Goal: Transaction & Acquisition: Obtain resource

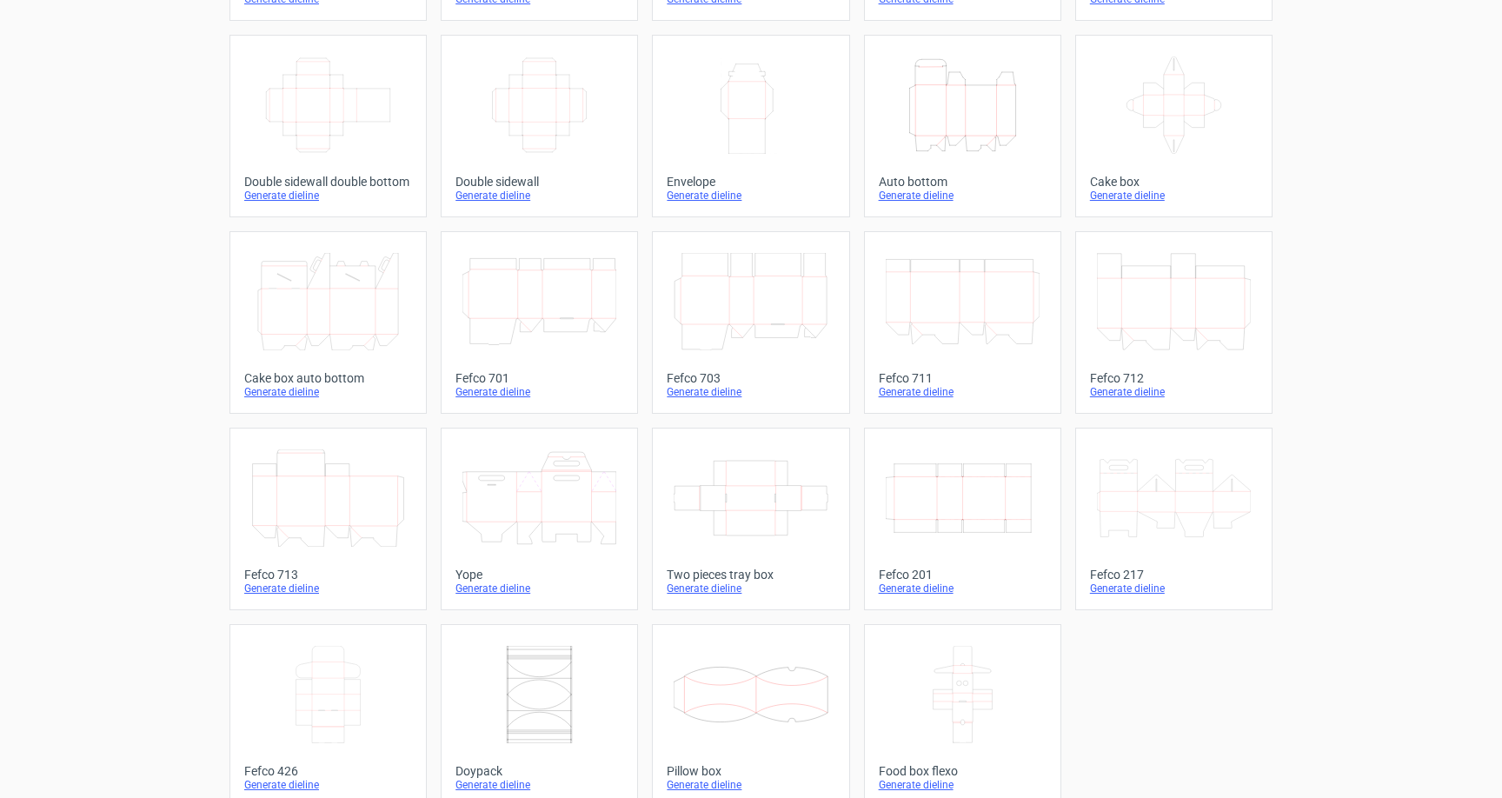
scroll to position [250, 0]
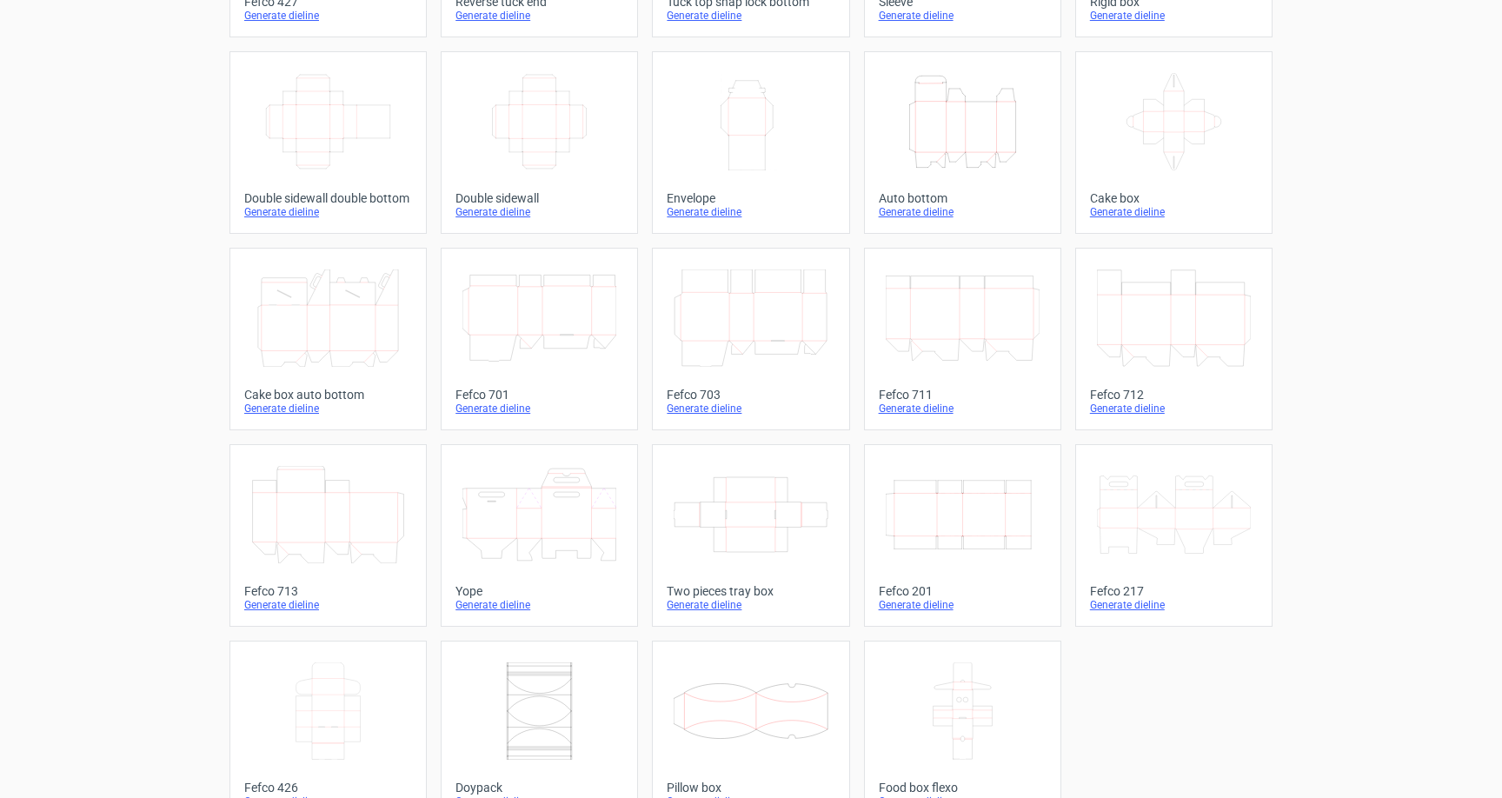
click at [61, 519] on div "Product templates Width Depth Height Fefco 427 Generate dieline Height Depth Wi…" at bounding box center [751, 321] width 1502 height 1031
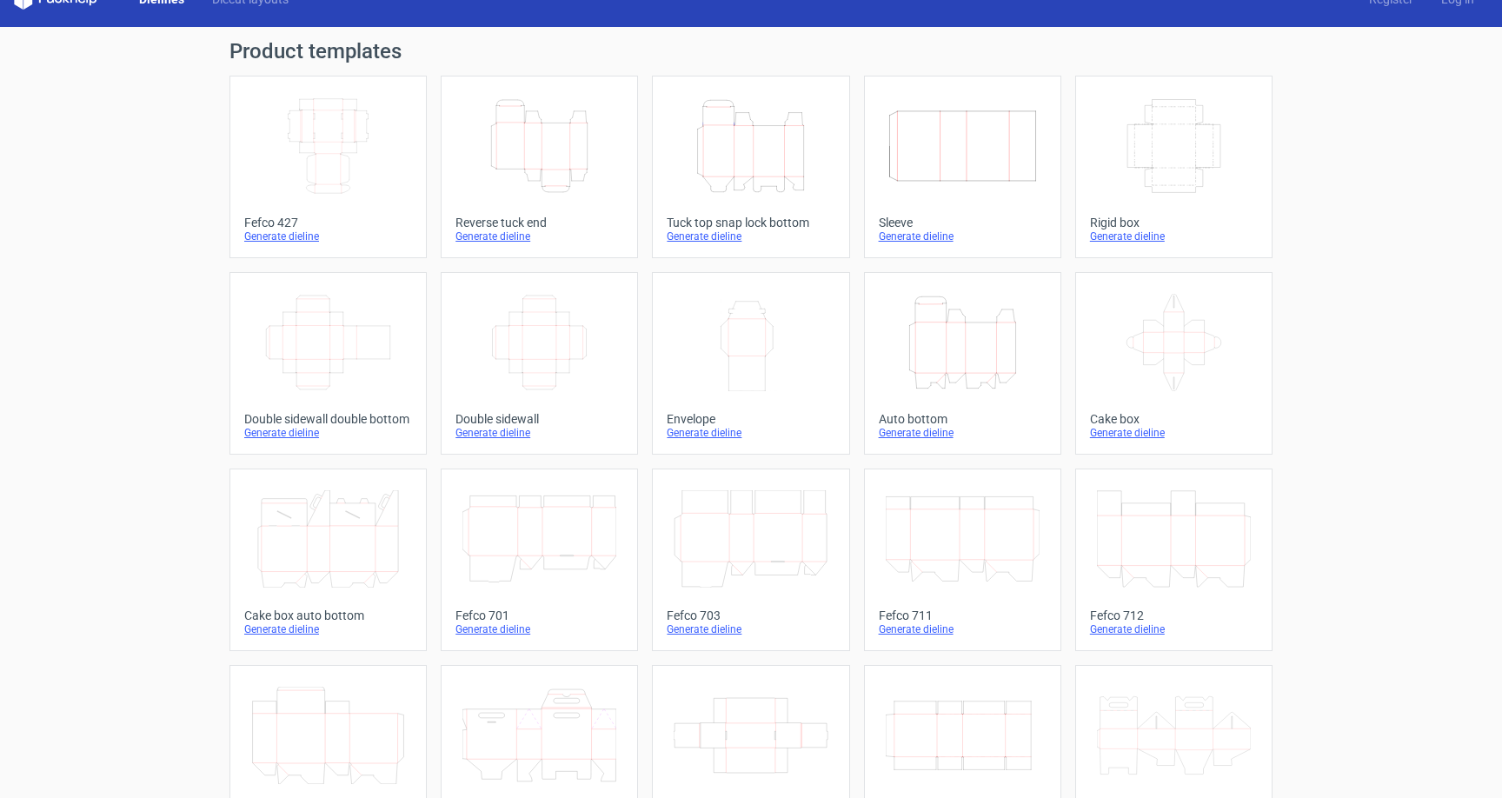
scroll to position [30, 0]
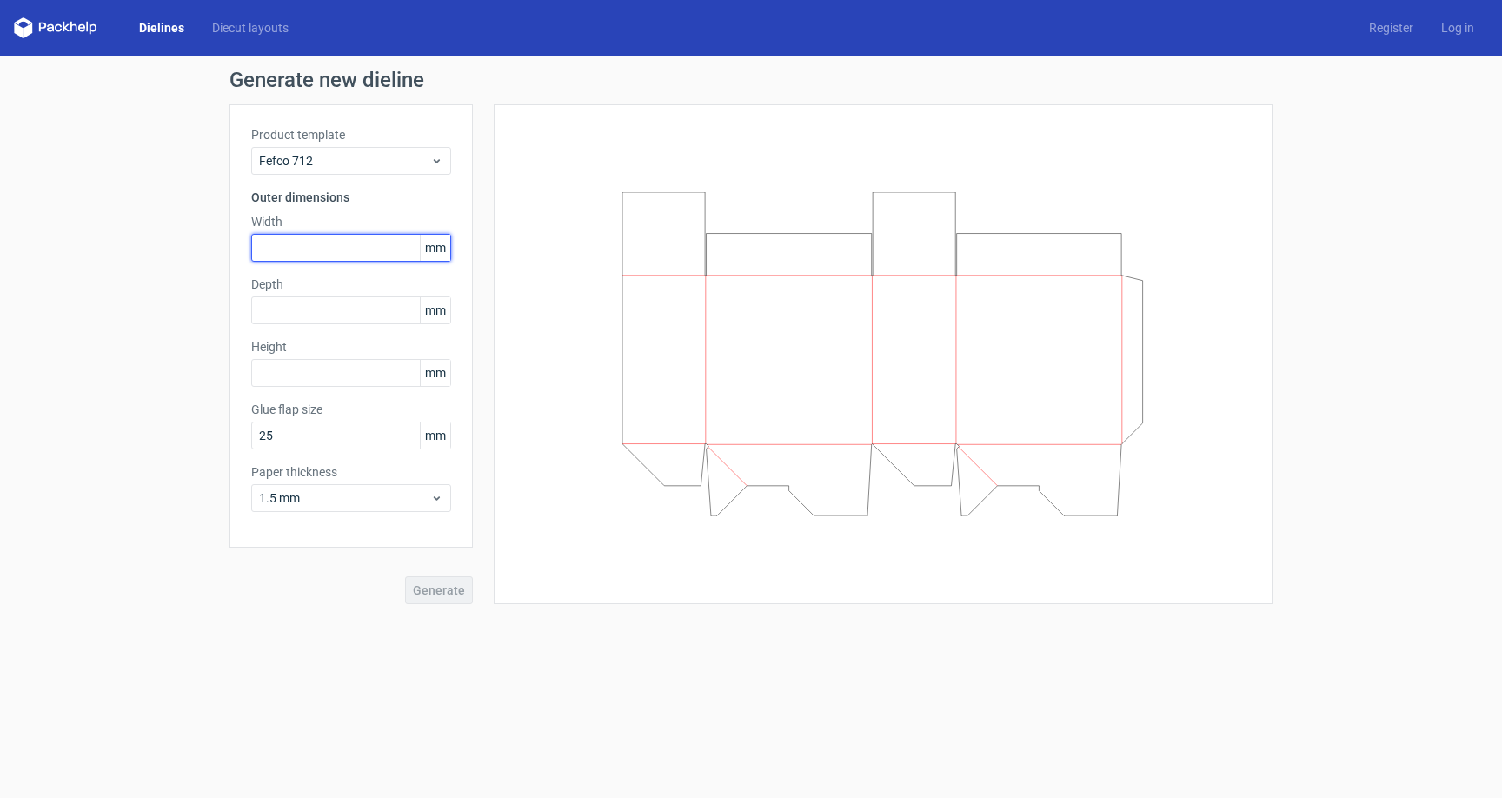
click at [331, 236] on input "text" at bounding box center [351, 248] width 200 height 28
type input "145"
click at [361, 316] on input "text" at bounding box center [351, 310] width 200 height 28
type input "145"
click at [356, 378] on input "text" at bounding box center [351, 373] width 200 height 28
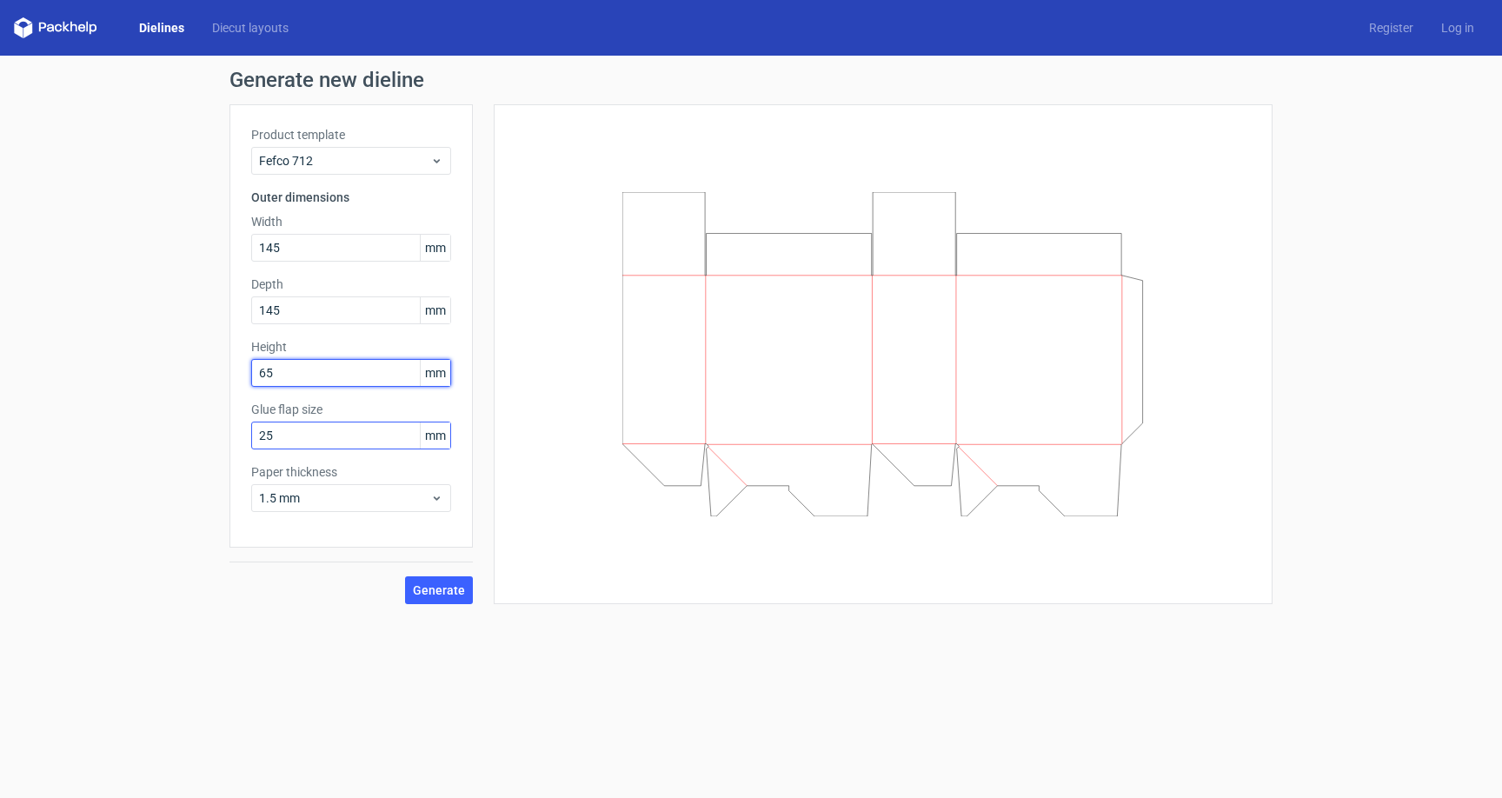
type input "65"
drag, startPoint x: 298, startPoint y: 431, endPoint x: 225, endPoint y: 430, distance: 73.0
click at [225, 430] on div "Generate new dieline Product template Fefco 712 Outer dimensions Width 145 mm D…" at bounding box center [751, 337] width 1502 height 563
type input "35"
click at [458, 588] on span "Generate" at bounding box center [439, 590] width 52 height 12
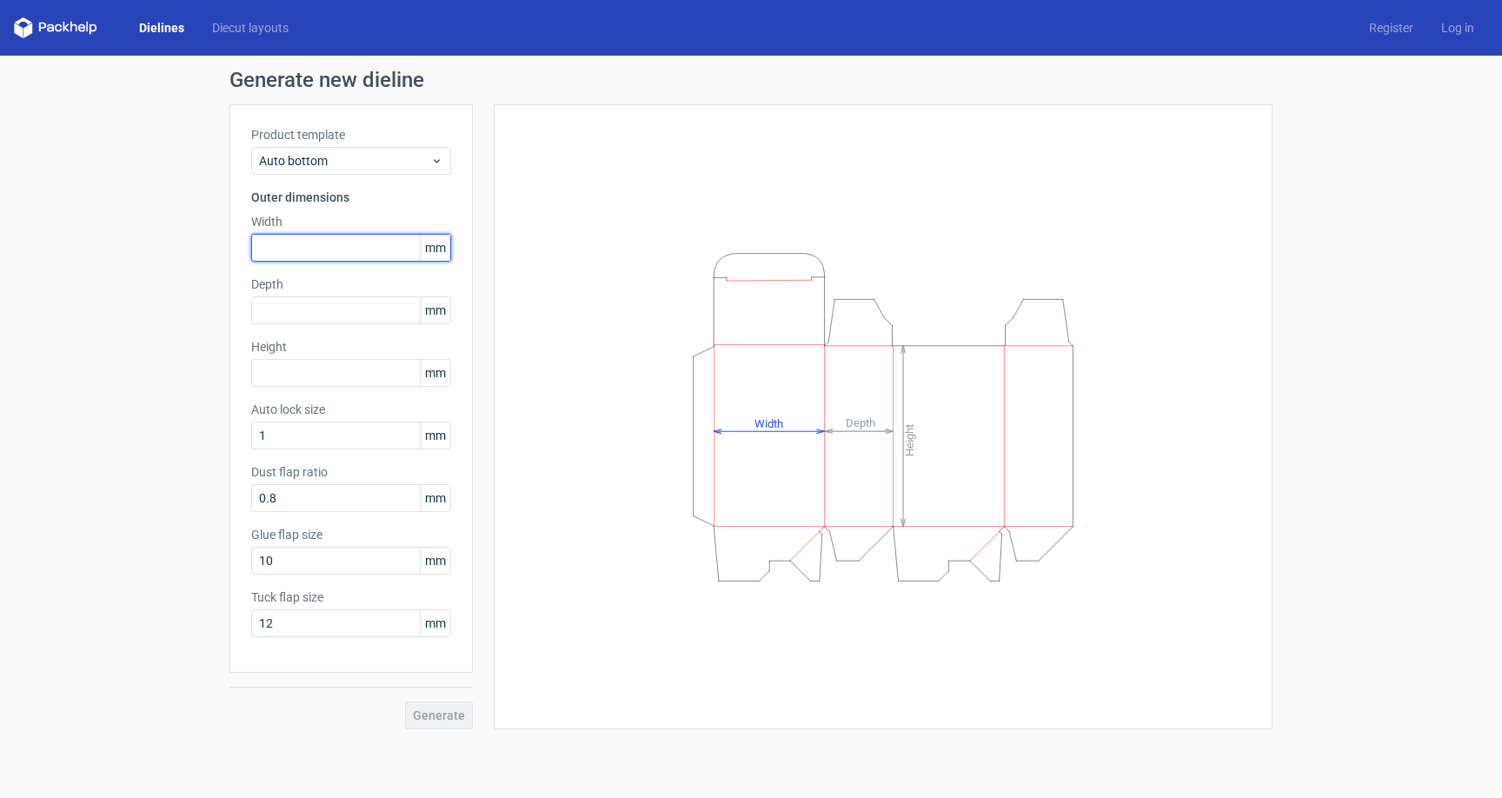
click at [334, 243] on input "text" at bounding box center [351, 248] width 200 height 28
type input "2"
type input "145"
click at [351, 316] on input "text" at bounding box center [351, 310] width 200 height 28
type input "145"
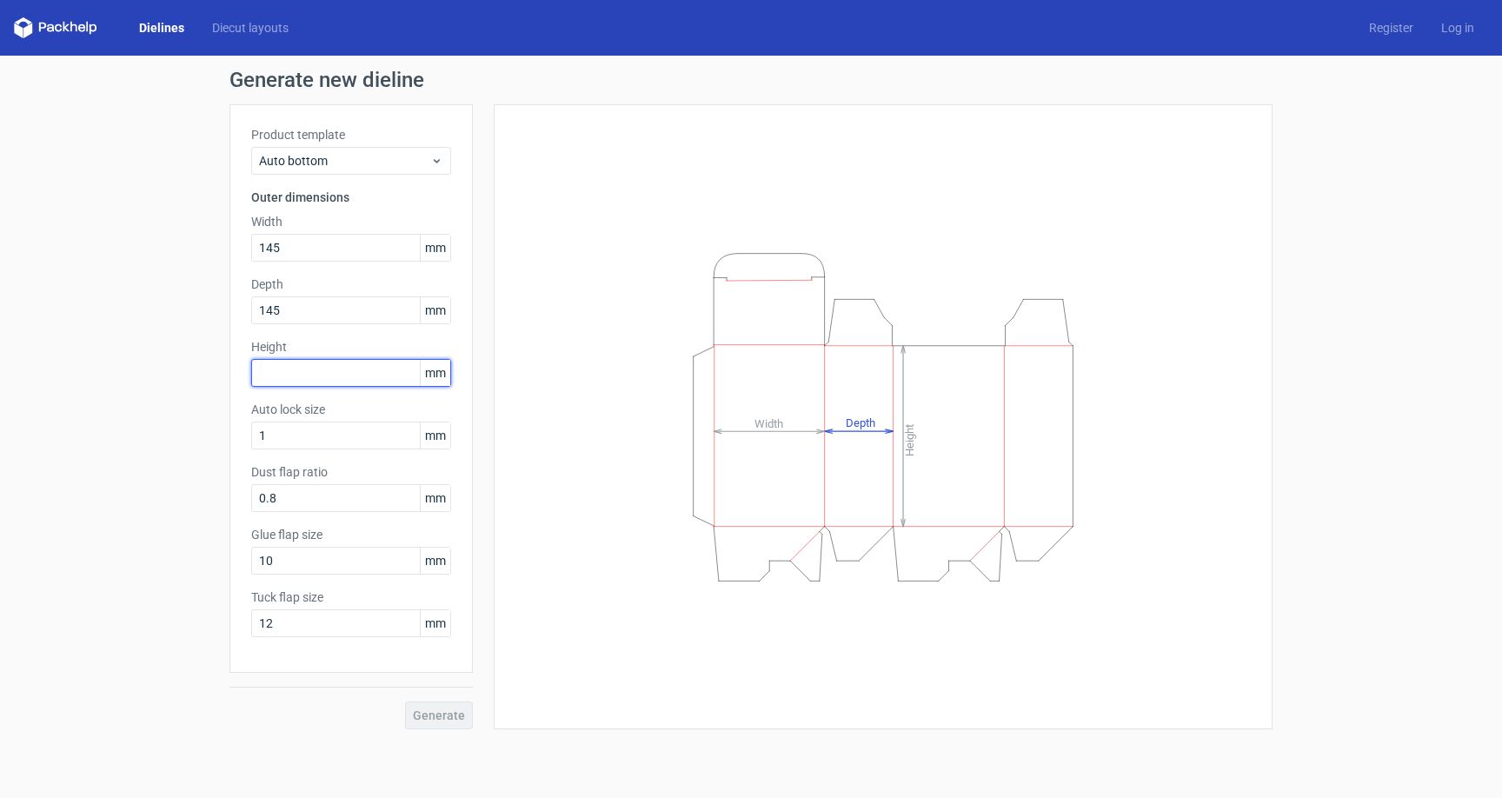
click at [344, 368] on input "text" at bounding box center [351, 373] width 200 height 28
type input "65"
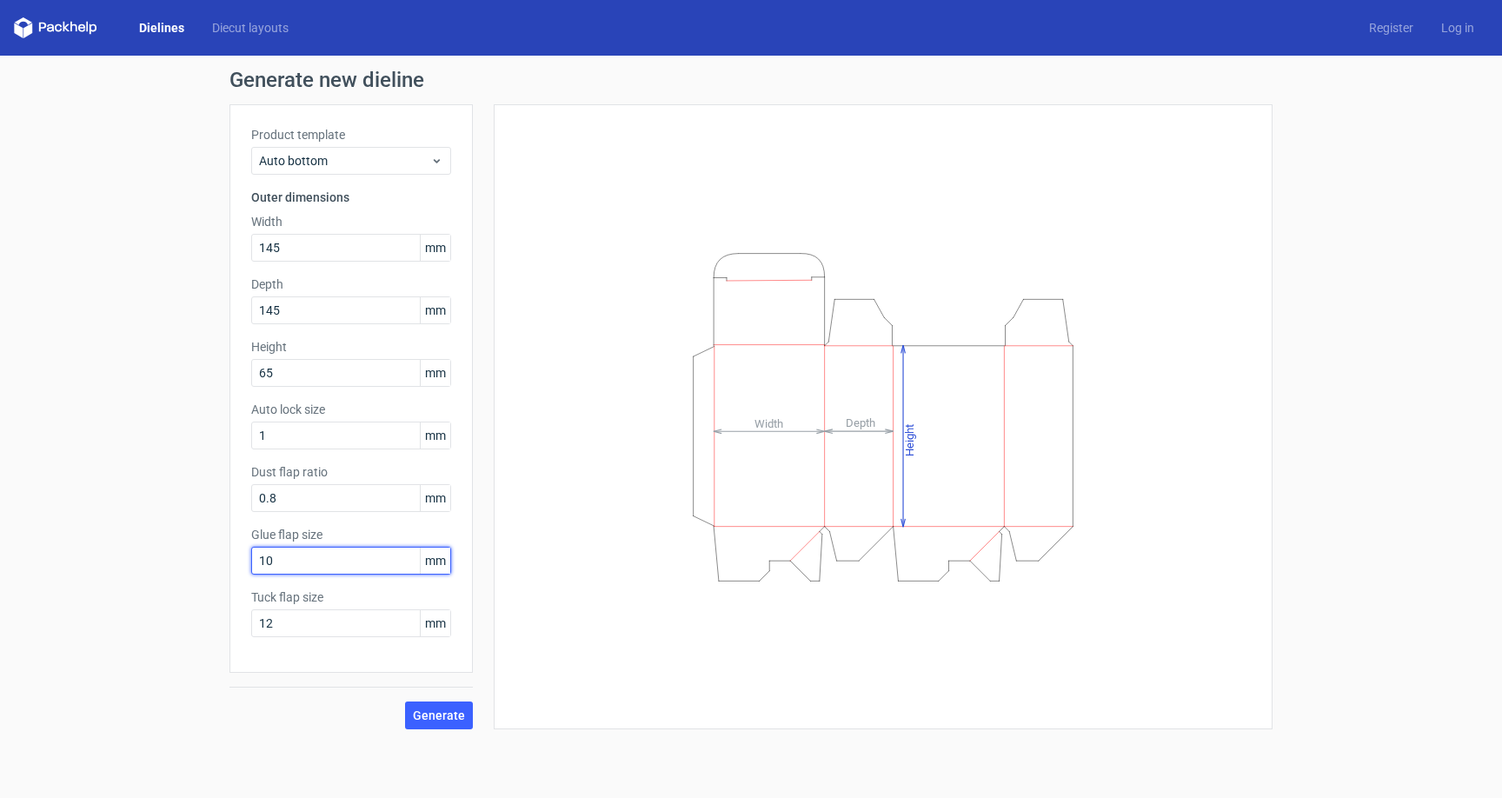
drag, startPoint x: 293, startPoint y: 564, endPoint x: 146, endPoint y: 536, distance: 149.5
click at [146, 536] on div "Generate new dieline Product template Auto bottom Outer dimensions Width 145 mm…" at bounding box center [751, 400] width 1502 height 688
type input "30"
click at [440, 709] on span "Generate" at bounding box center [439, 715] width 52 height 12
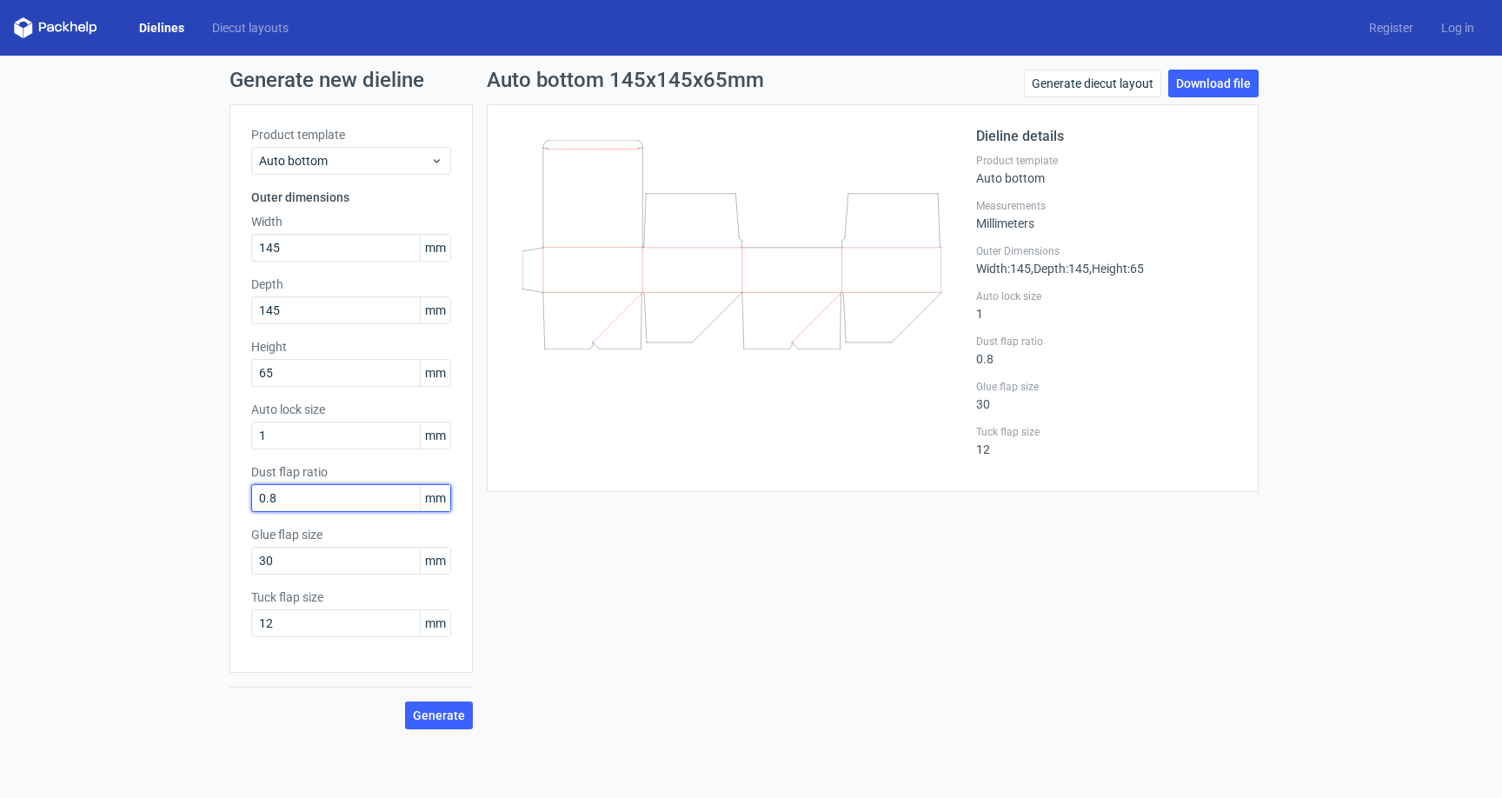
drag, startPoint x: 333, startPoint y: 505, endPoint x: 196, endPoint y: 508, distance: 136.5
click at [196, 508] on div "Generate new dieline Product template Auto bottom Outer dimensions Width 145 mm…" at bounding box center [751, 400] width 1502 height 688
drag, startPoint x: 289, startPoint y: 498, endPoint x: 183, endPoint y: 494, distance: 106.2
click at [183, 494] on div "Generate new dieline Product template Auto bottom Outer dimensions Width 145 mm…" at bounding box center [751, 400] width 1502 height 688
click at [439, 719] on span "Generate" at bounding box center [439, 715] width 52 height 12
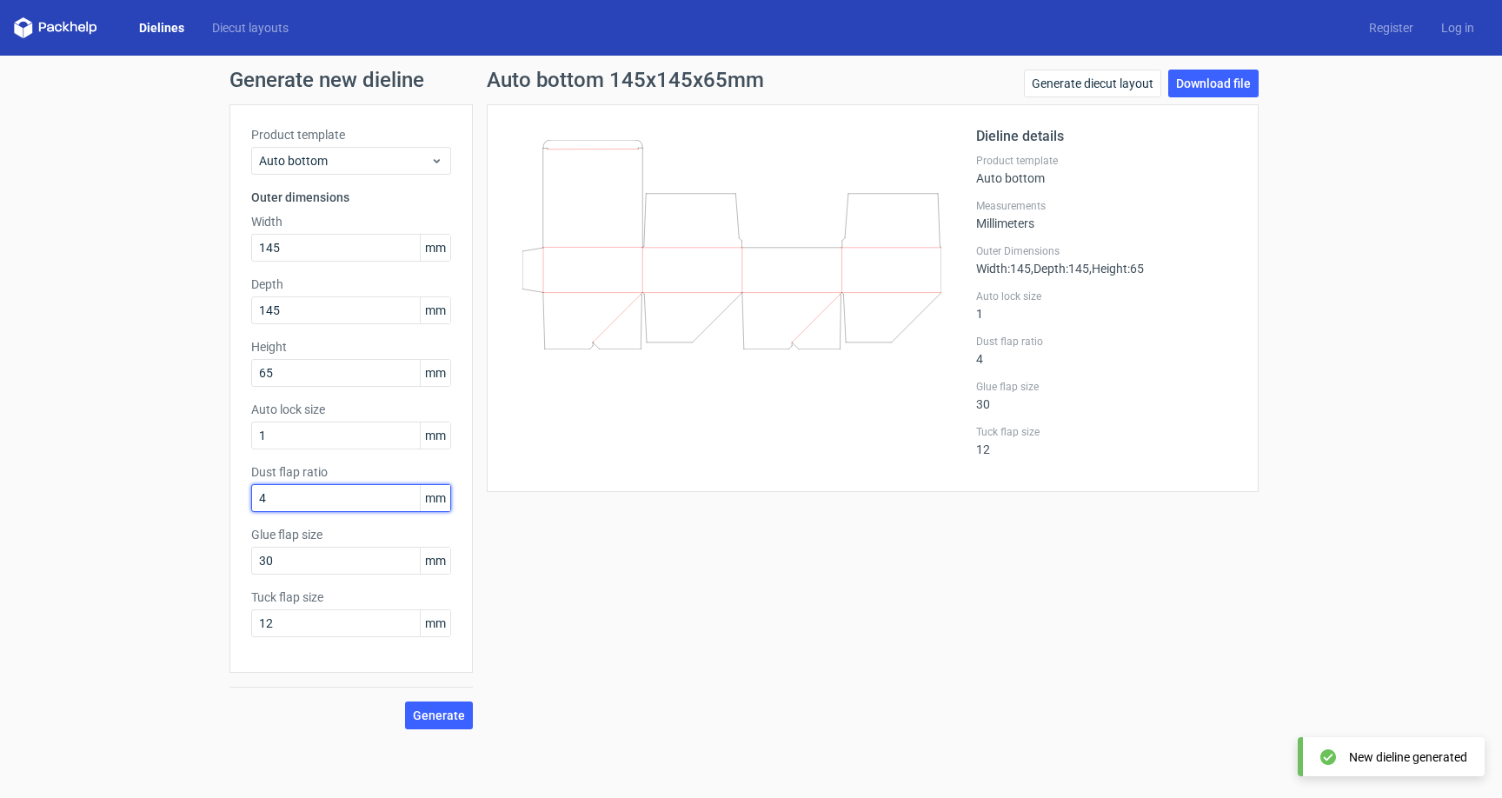
drag, startPoint x: 276, startPoint y: 495, endPoint x: 200, endPoint y: 492, distance: 76.6
click at [200, 492] on div "Generate new dieline Product template Auto bottom Outer dimensions Width 145 mm…" at bounding box center [751, 400] width 1502 height 688
type input "8"
click at [429, 716] on span "Generate" at bounding box center [439, 715] width 52 height 12
click at [296, 439] on input "1" at bounding box center [351, 436] width 200 height 28
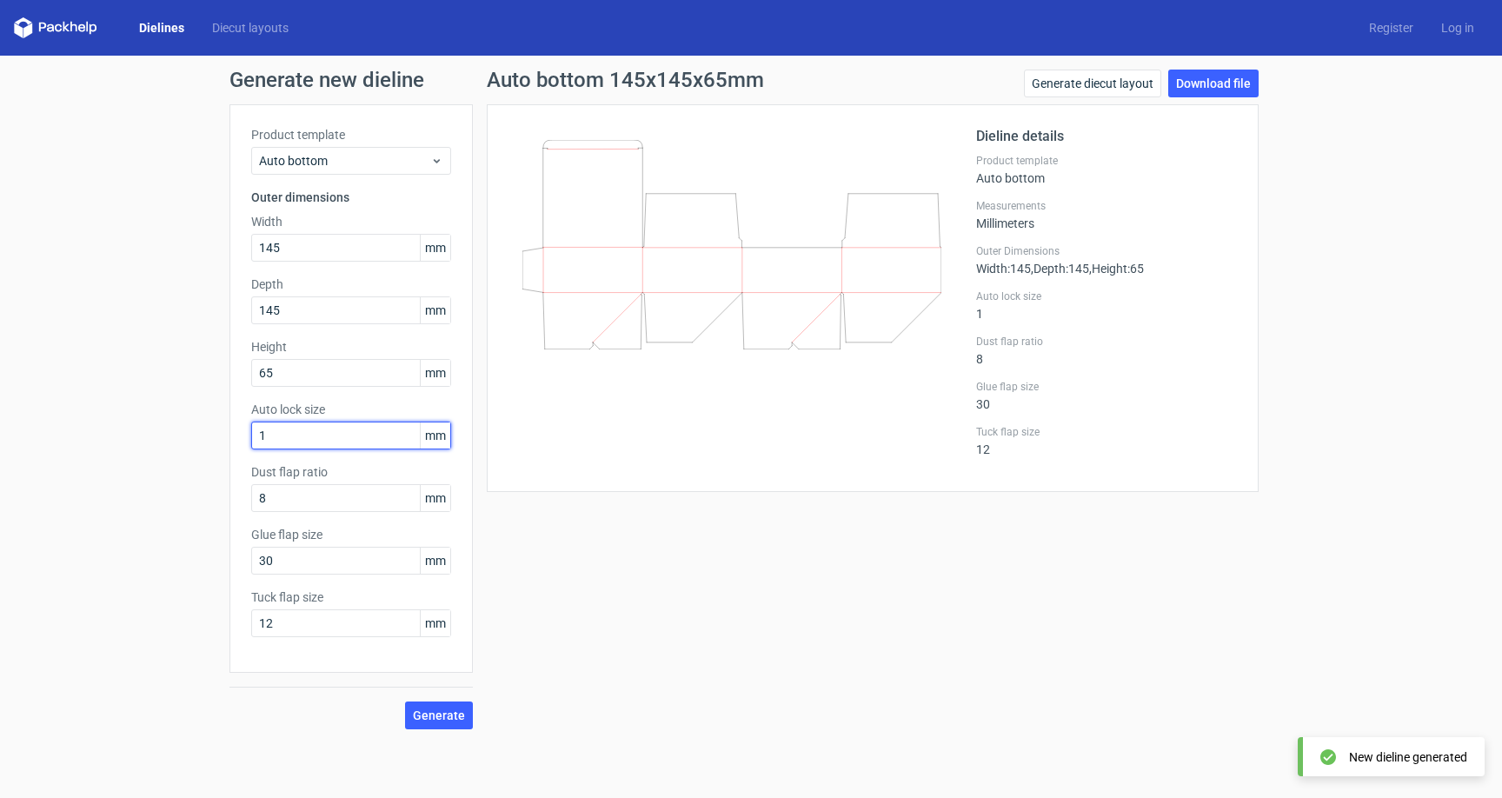
drag, startPoint x: 299, startPoint y: 439, endPoint x: 183, endPoint y: 428, distance: 116.2
click at [184, 428] on div "Generate new dieline Product template Auto bottom Outer dimensions Width 145 mm…" at bounding box center [751, 400] width 1502 height 688
click at [441, 712] on span "Generate" at bounding box center [439, 715] width 52 height 12
click at [159, 435] on div "Generate new dieline Product template Auto bottom Outer dimensions Width 145 mm…" at bounding box center [751, 400] width 1502 height 688
type input "10"
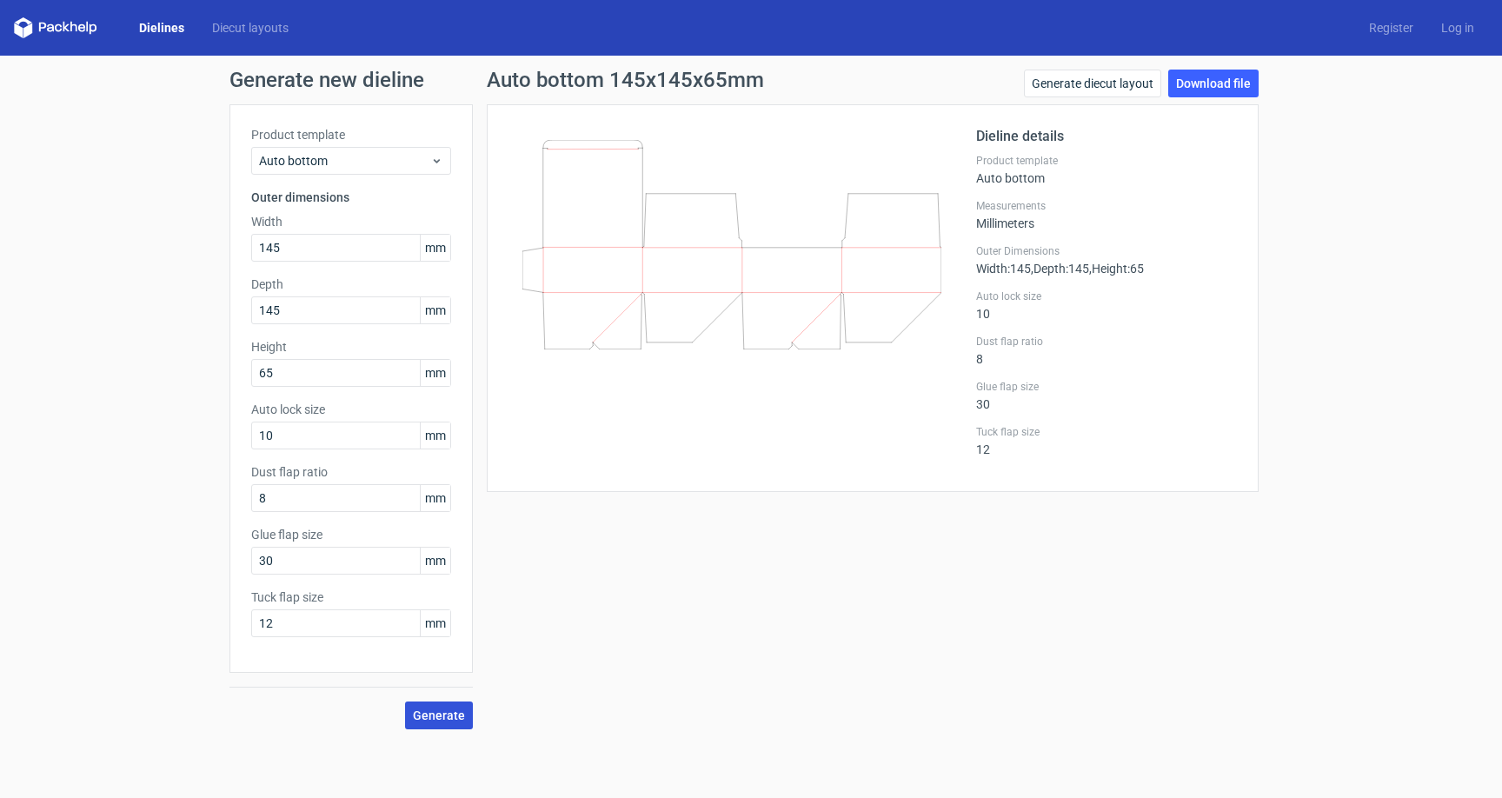
click at [462, 713] on span "Generate" at bounding box center [439, 715] width 52 height 12
drag, startPoint x: 256, startPoint y: 489, endPoint x: 217, endPoint y: 487, distance: 38.3
click at [223, 486] on div "Generate new dieline Product template Auto bottom Outer dimensions Width 145 mm…" at bounding box center [751, 400] width 1502 height 688
type input "20"
click at [455, 709] on span "Generate" at bounding box center [439, 715] width 52 height 12
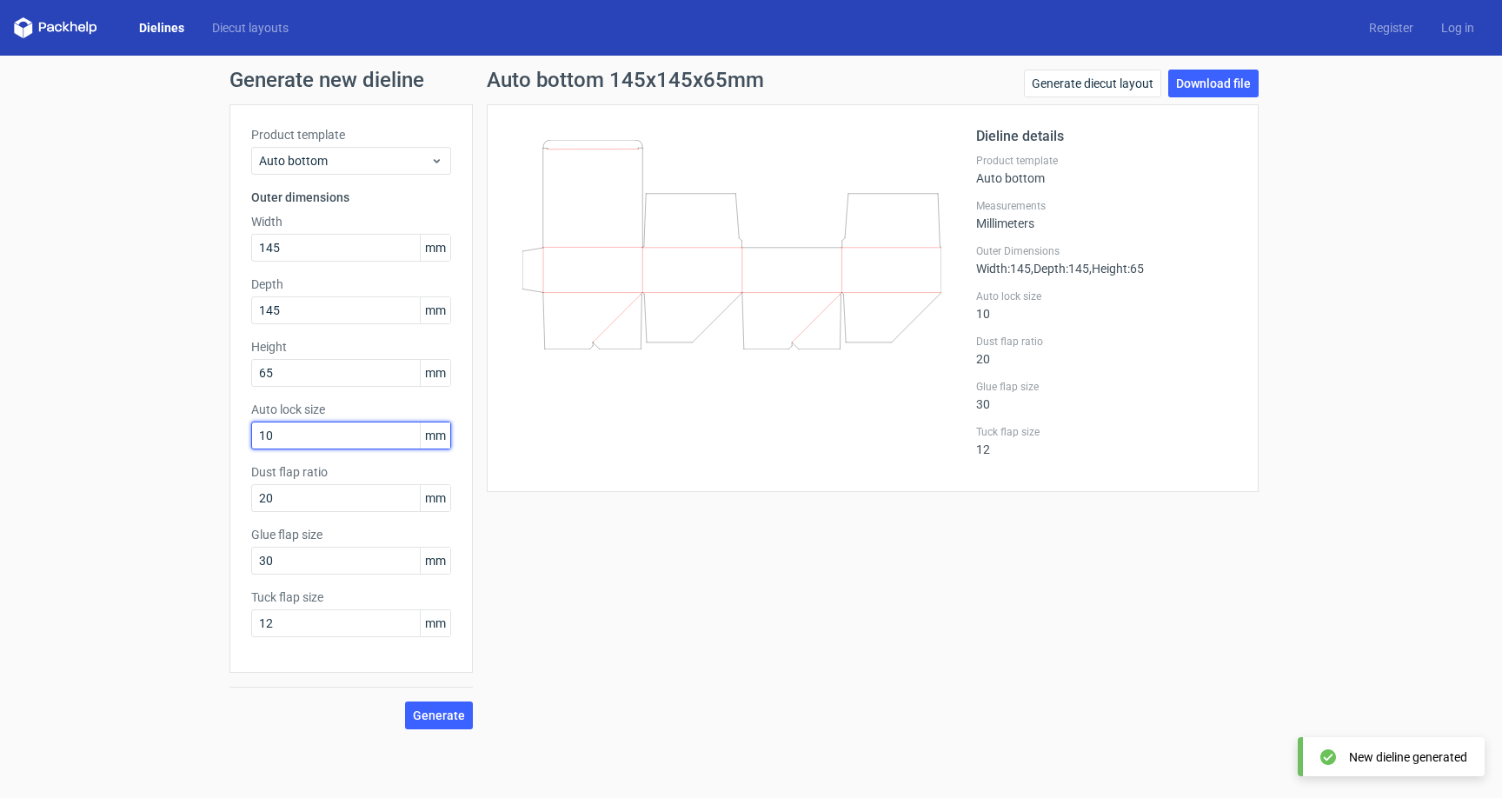
drag, startPoint x: 246, startPoint y: 430, endPoint x: 235, endPoint y: 432, distance: 11.4
click at [238, 431] on div "Product template Auto bottom Outer dimensions Width 145 mm Depth 145 mm Height …" at bounding box center [351, 388] width 243 height 569
type input "1"
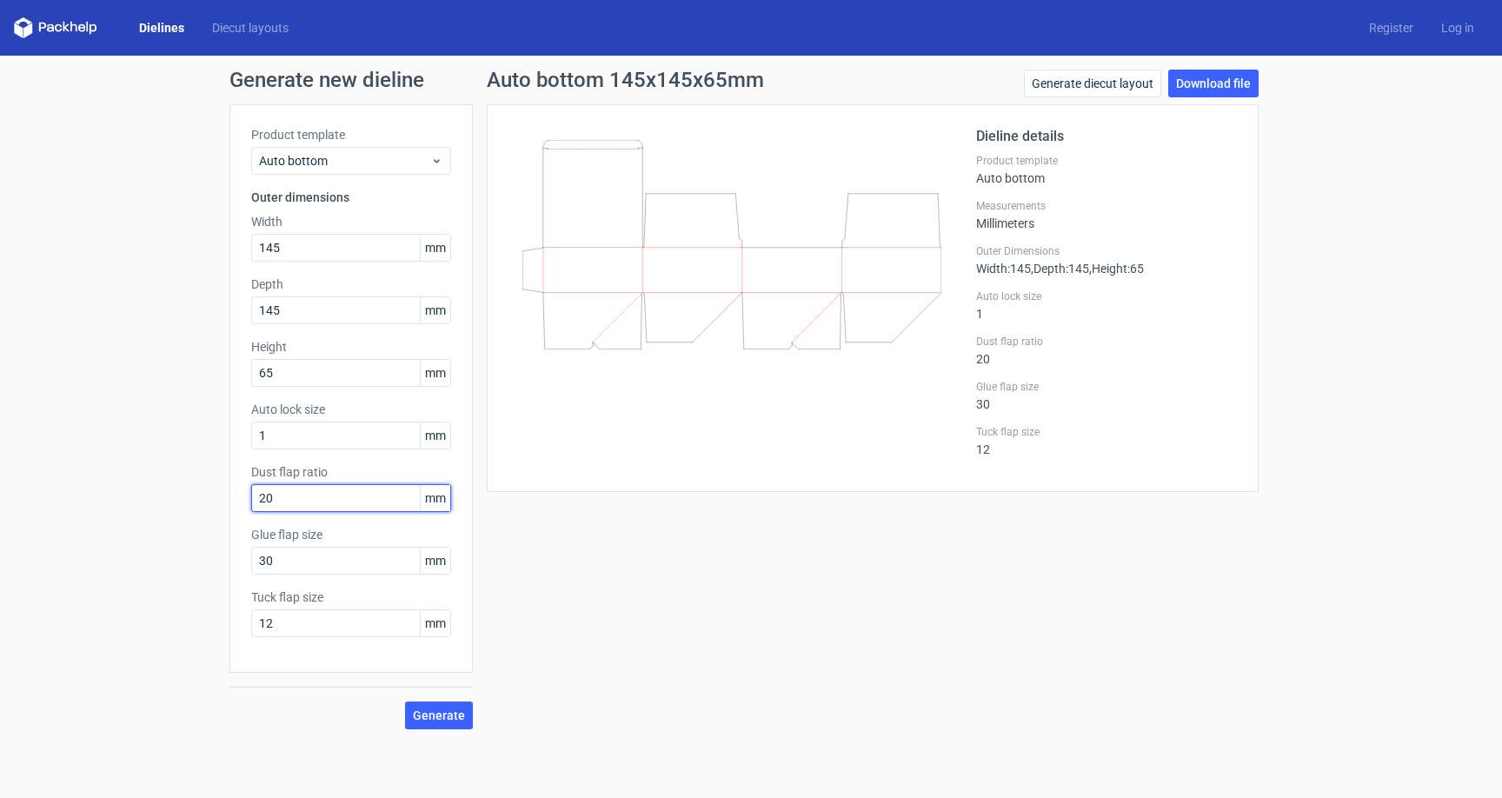
drag, startPoint x: 256, startPoint y: 496, endPoint x: 230, endPoint y: 496, distance: 25.2
click at [231, 496] on div "Product template Auto bottom Outer dimensions Width 145 mm Depth 145 mm Height …" at bounding box center [351, 388] width 243 height 569
type input "1"
click at [450, 715] on span "Generate" at bounding box center [439, 715] width 52 height 12
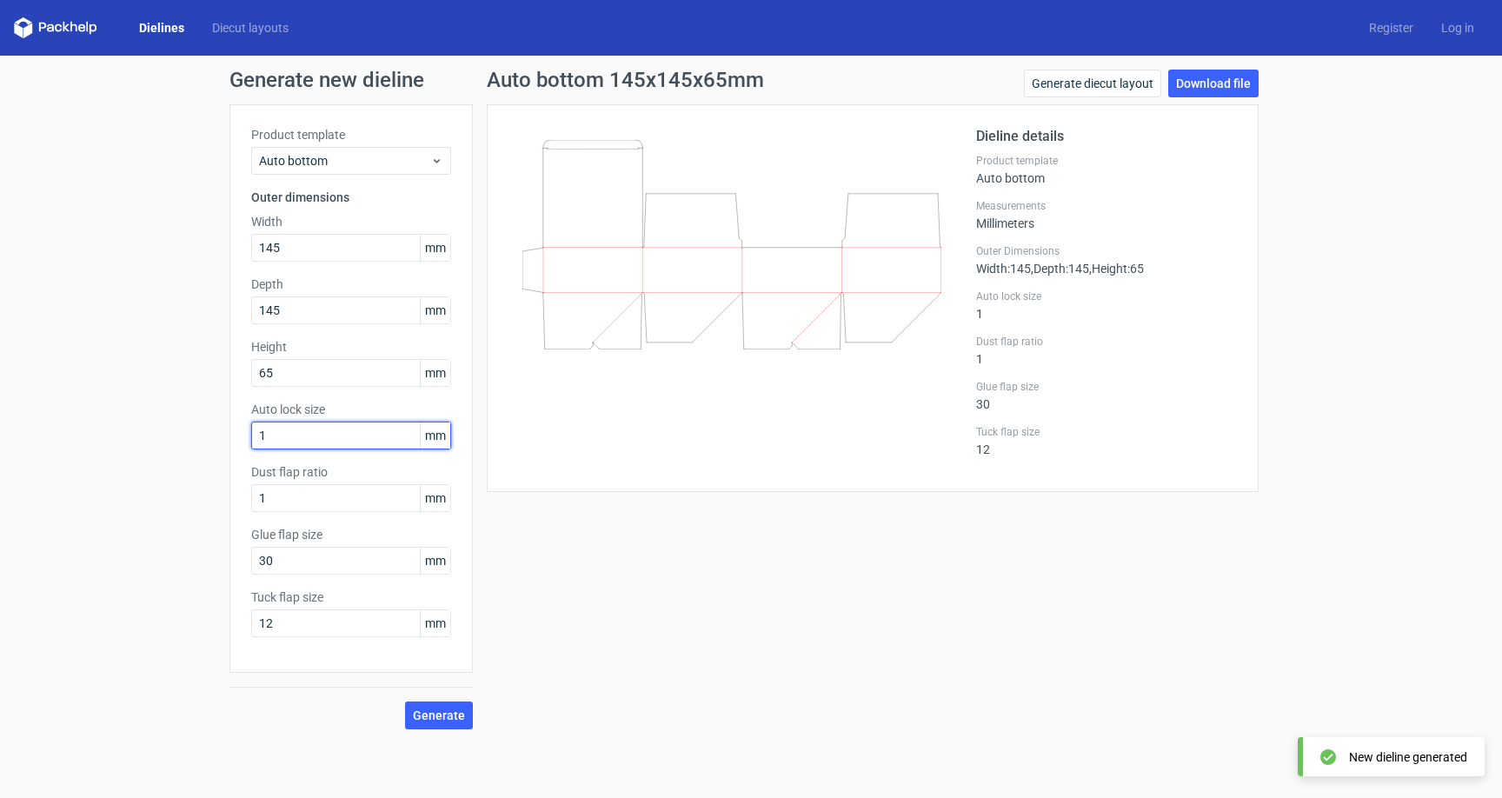
click at [144, 416] on div "Generate new dieline Product template Auto bottom Outer dimensions Width 145 mm…" at bounding box center [751, 400] width 1502 height 688
click at [148, 421] on div "Generate new dieline Product template Auto bottom Outer dimensions Width 145 mm…" at bounding box center [751, 400] width 1502 height 688
type input "20"
drag, startPoint x: 266, startPoint y: 492, endPoint x: 160, endPoint y: 475, distance: 107.5
click at [161, 475] on div "Generate new dieline Product template Auto bottom Outer dimensions Width 145 mm…" at bounding box center [751, 400] width 1502 height 688
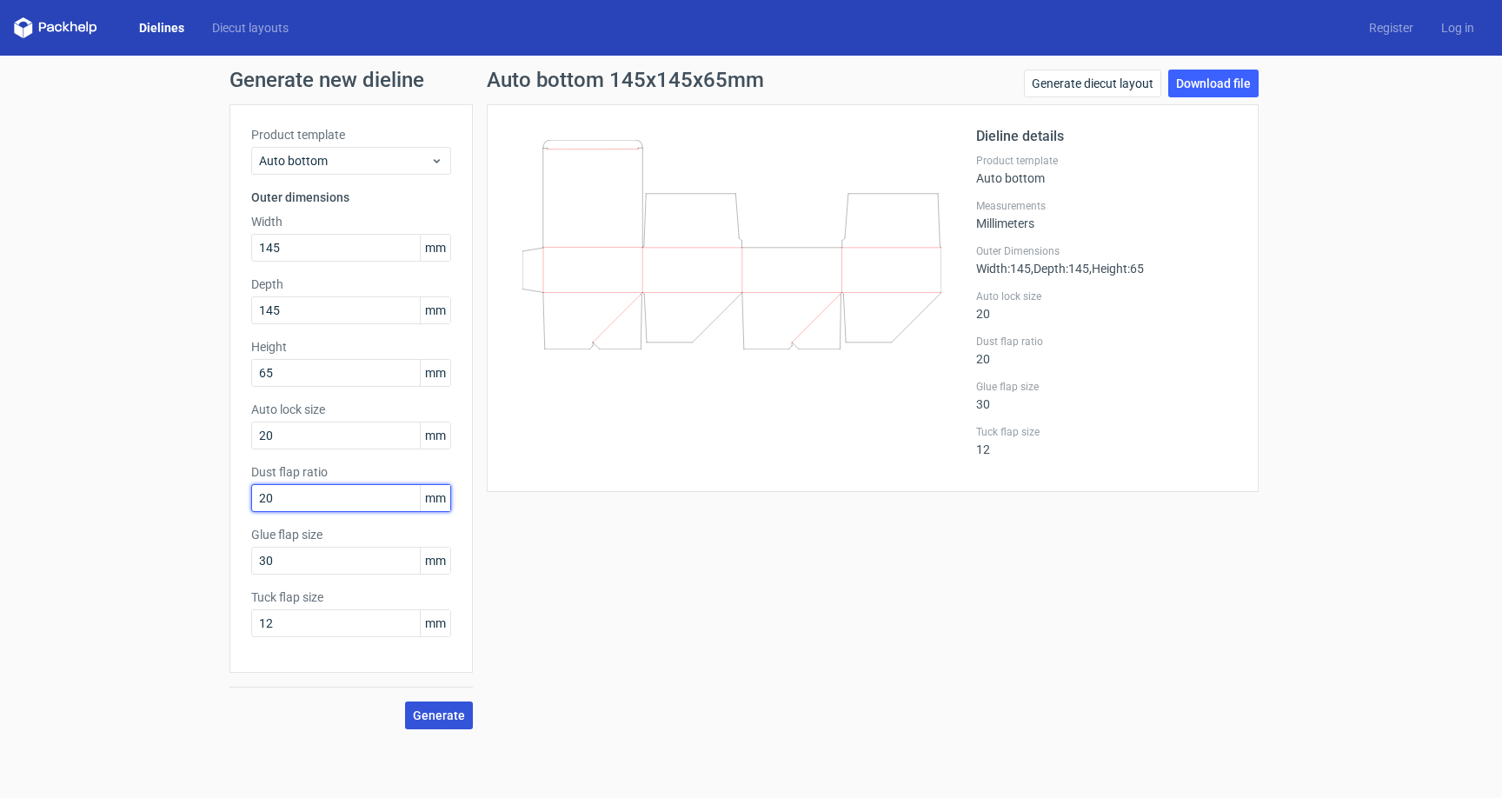
type input "20"
click at [463, 712] on span "Generate" at bounding box center [439, 715] width 52 height 12
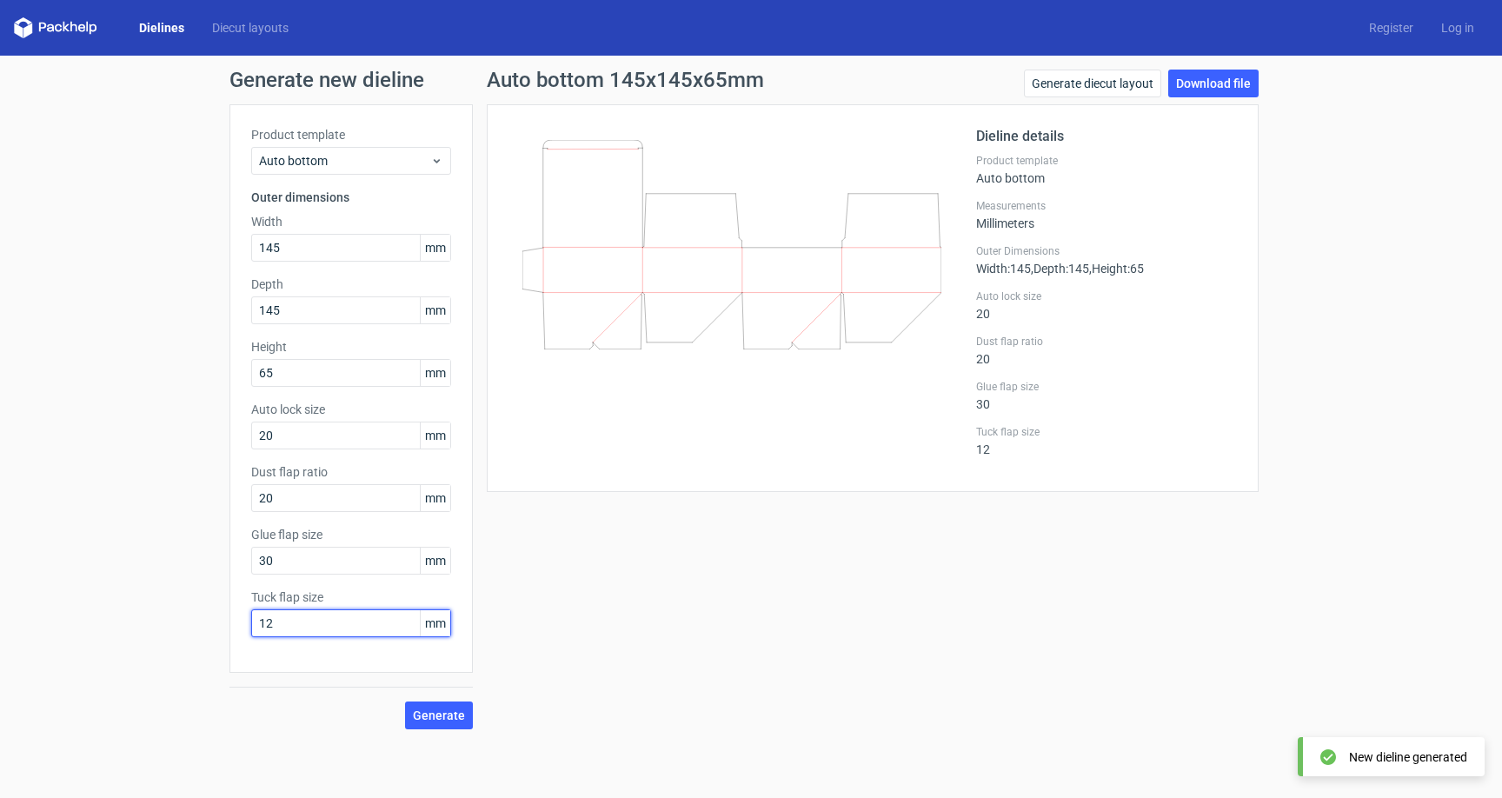
drag, startPoint x: 342, startPoint y: 623, endPoint x: 134, endPoint y: 611, distance: 208.2
click at [134, 611] on div "Generate new dieline Product template Auto bottom Outer dimensions Width 145 mm…" at bounding box center [751, 400] width 1502 height 688
click at [451, 712] on span "Generate" at bounding box center [439, 715] width 52 height 12
click at [0, 595] on div "Generate new dieline Product template Auto bottom Outer dimensions Width 145 mm…" at bounding box center [751, 400] width 1502 height 688
type input "55"
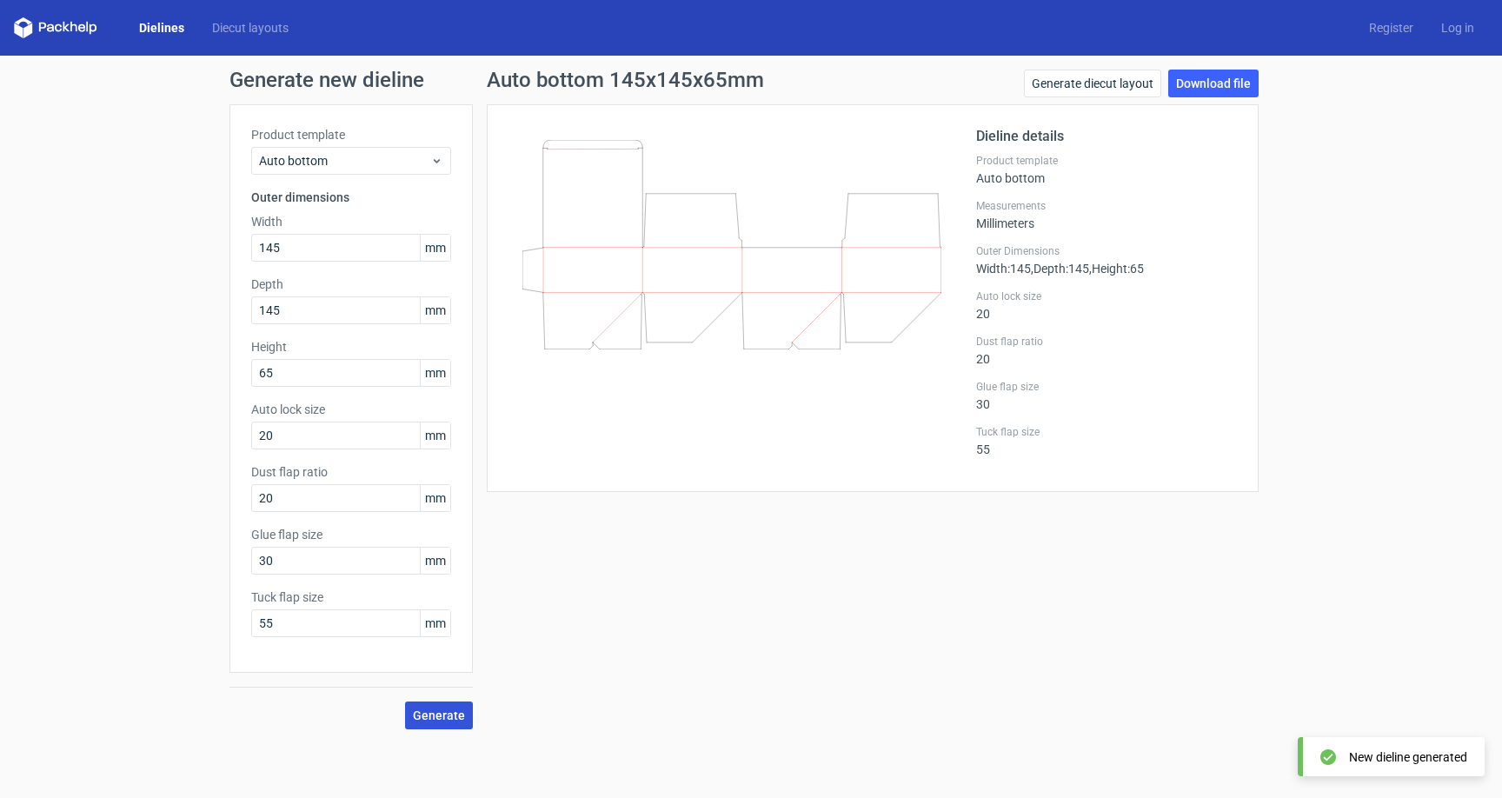
click at [425, 709] on span "Generate" at bounding box center [439, 715] width 52 height 12
click at [165, 553] on div "Generate new dieline Product template Auto bottom Outer dimensions Width 145 mm…" at bounding box center [751, 400] width 1502 height 688
type input "20"
click at [430, 713] on span "Generate" at bounding box center [439, 715] width 52 height 12
drag, startPoint x: 241, startPoint y: 498, endPoint x: 210, endPoint y: 495, distance: 30.6
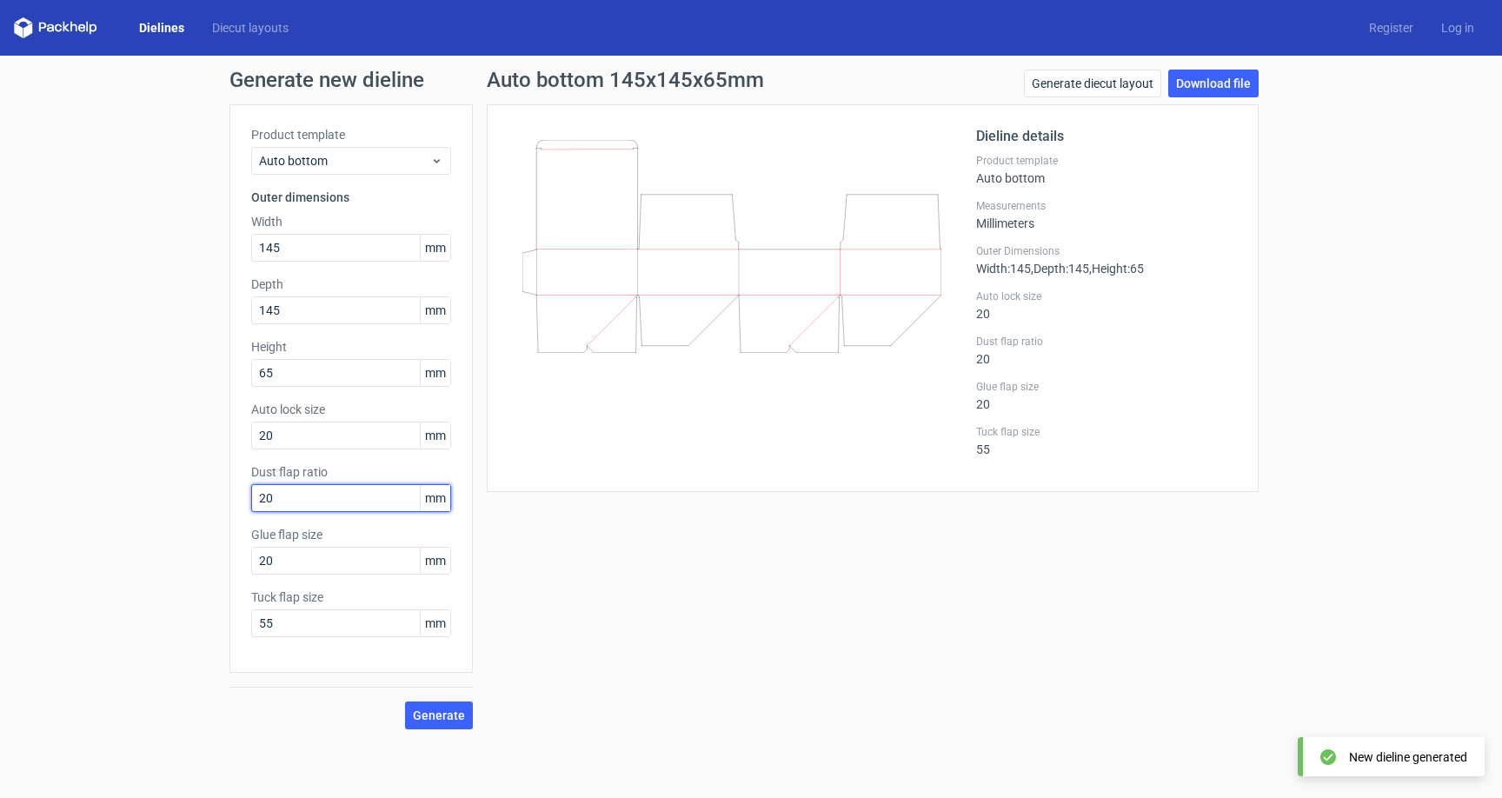
click at [210, 495] on div "Generate new dieline Product template Auto bottom Outer dimensions Width 145 mm…" at bounding box center [751, 400] width 1502 height 688
drag, startPoint x: 346, startPoint y: 476, endPoint x: 190, endPoint y: 473, distance: 155.7
click at [190, 473] on div "Generate new dieline Product template Auto bottom Outer dimensions Width 145 mm…" at bounding box center [751, 400] width 1502 height 688
copy label "Dust flap ratio"
drag, startPoint x: 330, startPoint y: 408, endPoint x: 174, endPoint y: 403, distance: 156.6
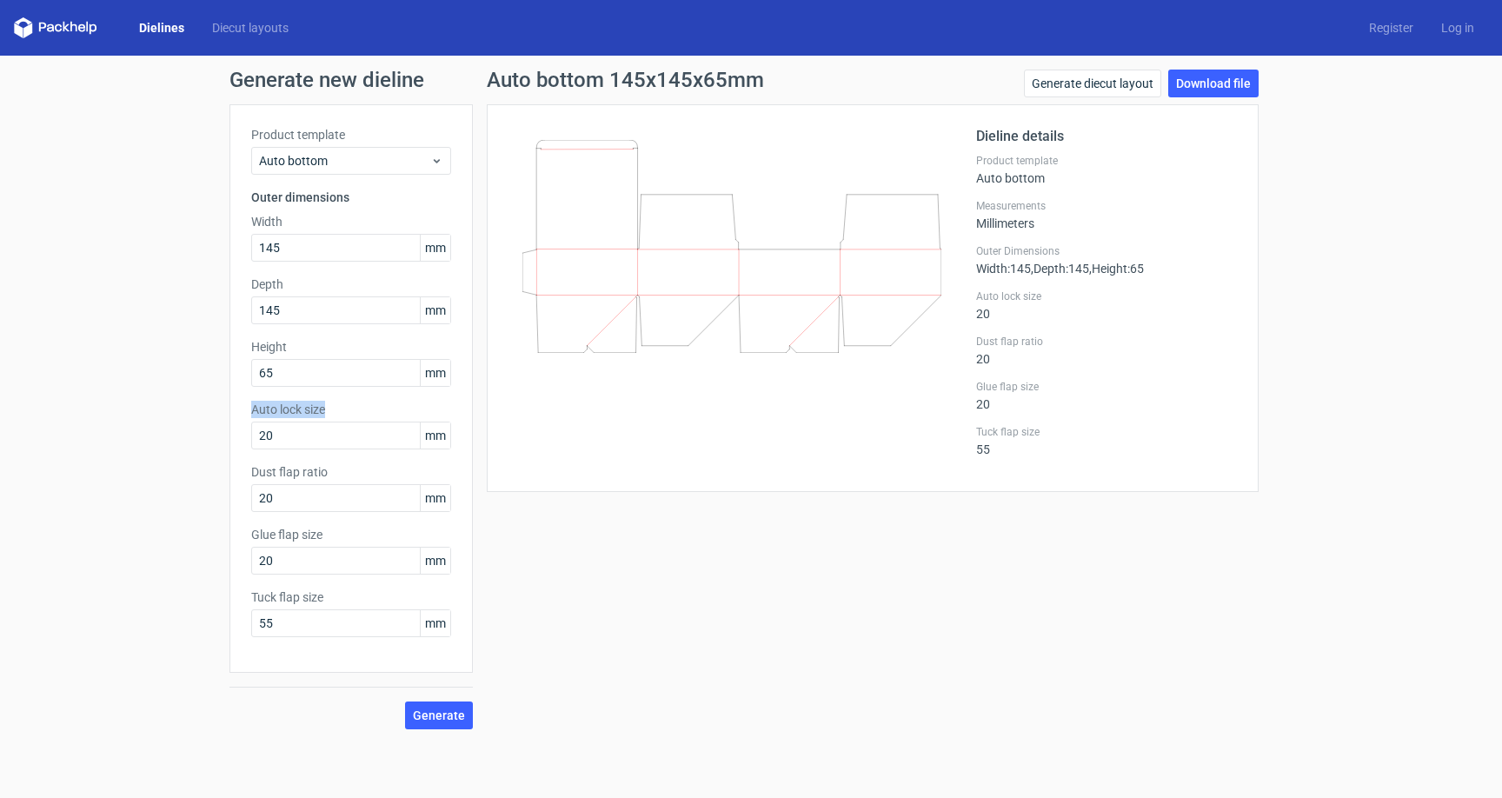
click at [174, 403] on div "Generate new dieline Product template Auto bottom Outer dimensions Width 145 mm…" at bounding box center [751, 400] width 1502 height 688
copy label "Auto lock size"
click at [143, 673] on div "Generate new dieline Product template Auto bottom Outer dimensions Width 145 mm…" at bounding box center [751, 400] width 1502 height 688
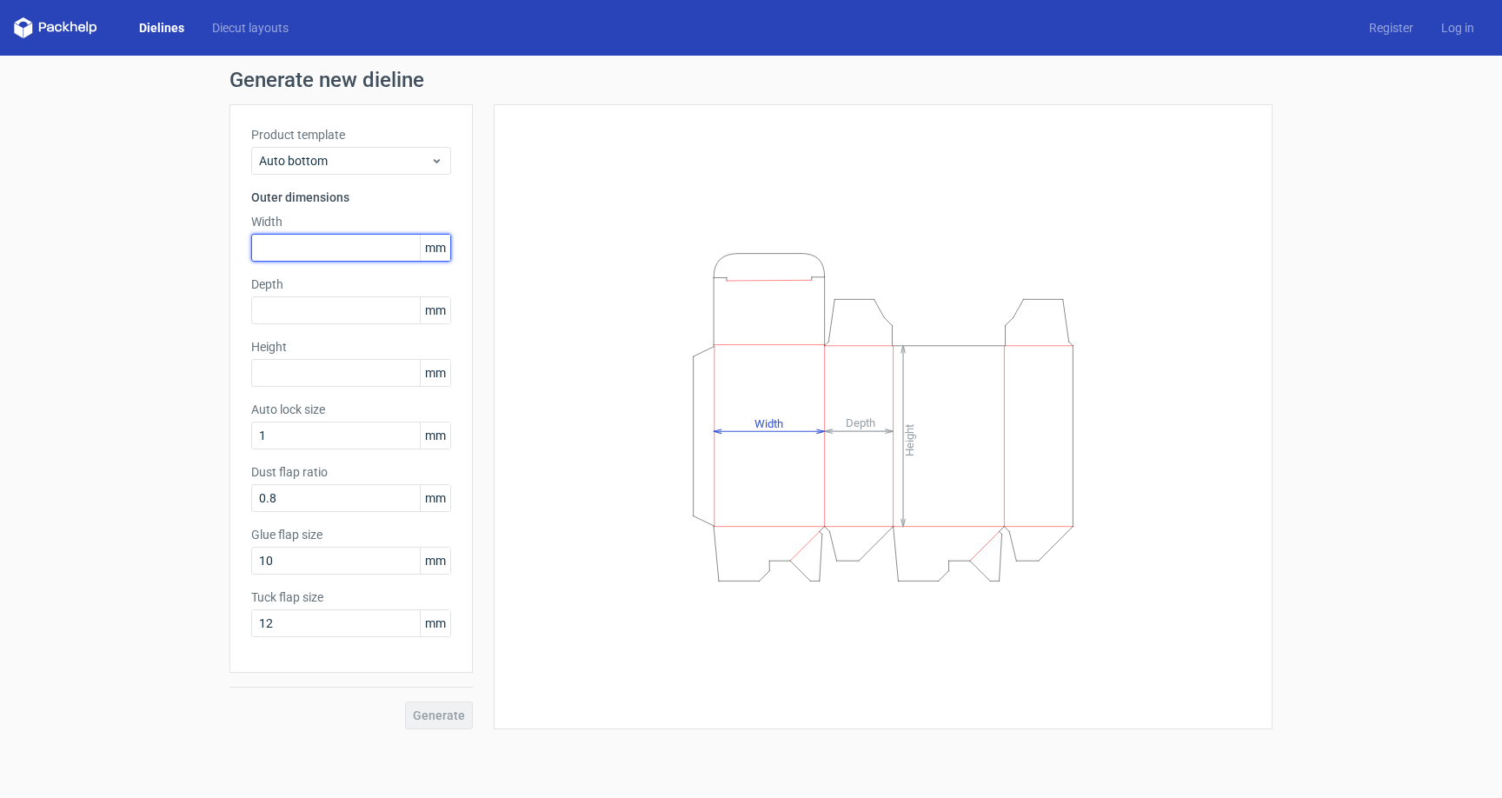
click at [328, 236] on input "text" at bounding box center [351, 248] width 200 height 28
type input "145"
click at [330, 303] on input "text" at bounding box center [351, 310] width 200 height 28
type input "145"
click at [331, 375] on input "text" at bounding box center [351, 373] width 200 height 28
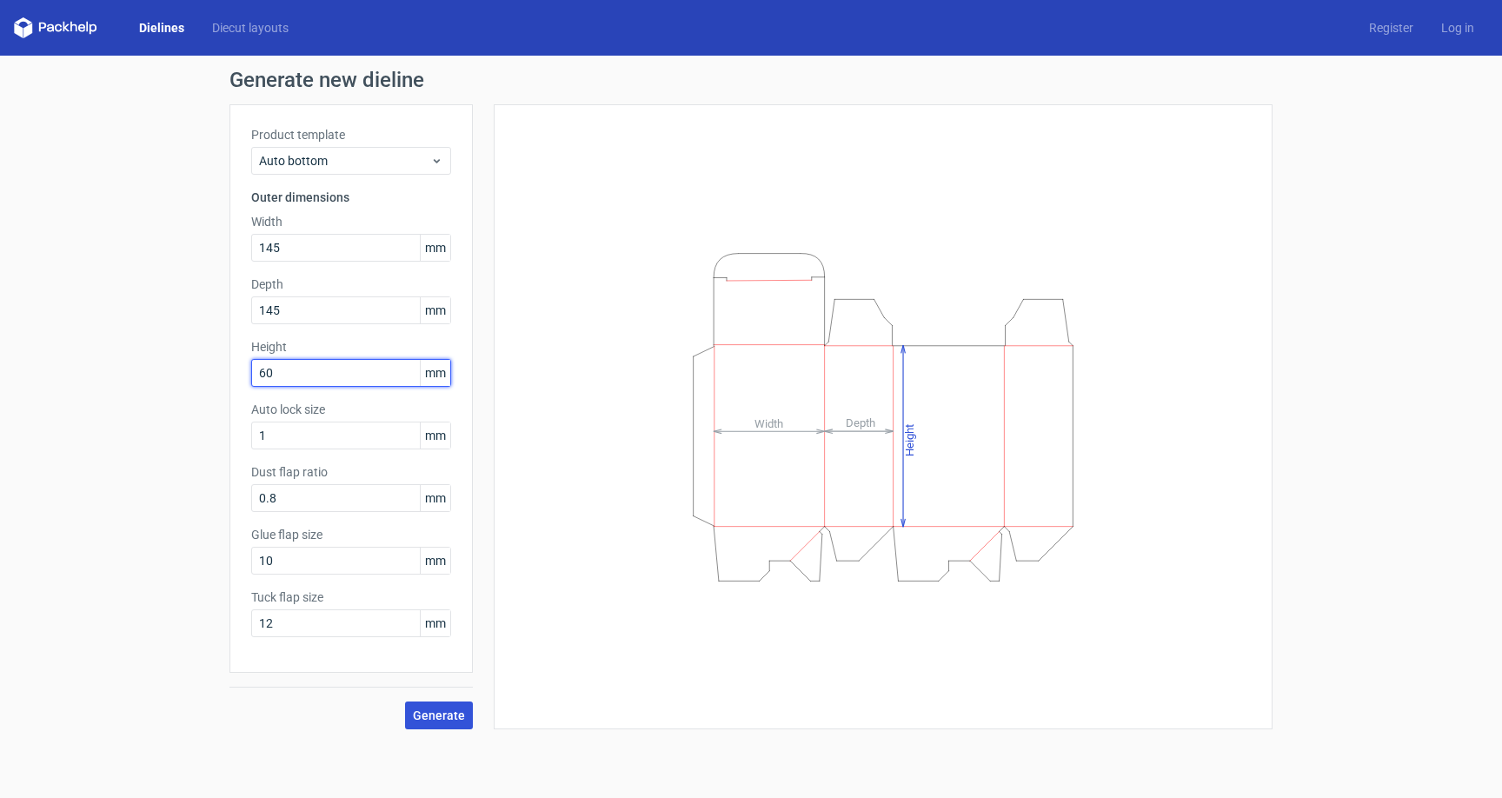
type input "60"
click at [456, 709] on span "Generate" at bounding box center [439, 715] width 52 height 12
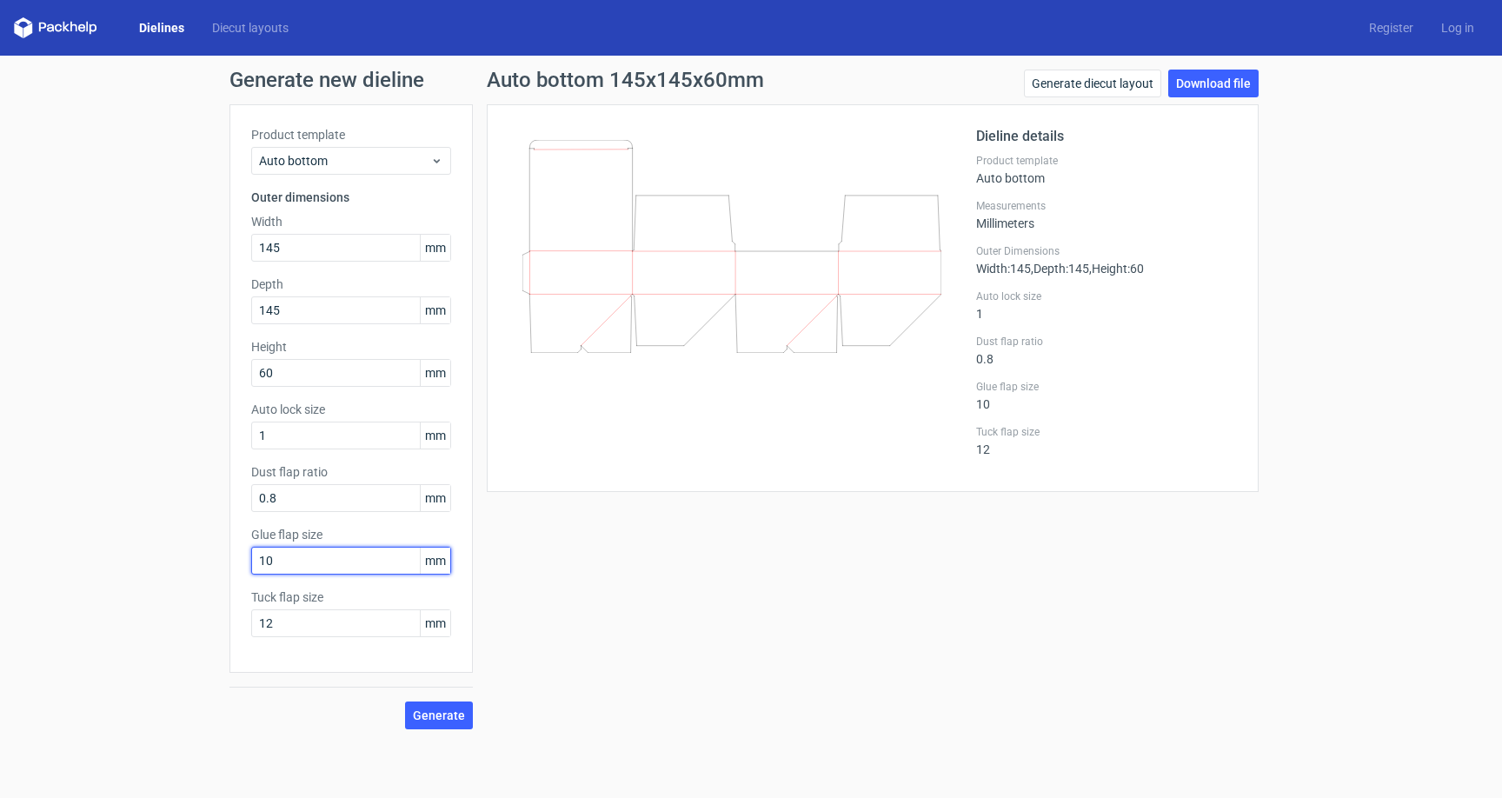
drag, startPoint x: 278, startPoint y: 563, endPoint x: 248, endPoint y: 560, distance: 30.6
click at [253, 560] on input "10" at bounding box center [351, 561] width 200 height 28
type input "15"
click at [446, 711] on span "Generate" at bounding box center [439, 715] width 52 height 12
click at [660, 643] on div "Auto bottom 145x145x60mm Generate diecut layout Download file Dieline details P…" at bounding box center [873, 400] width 800 height 660
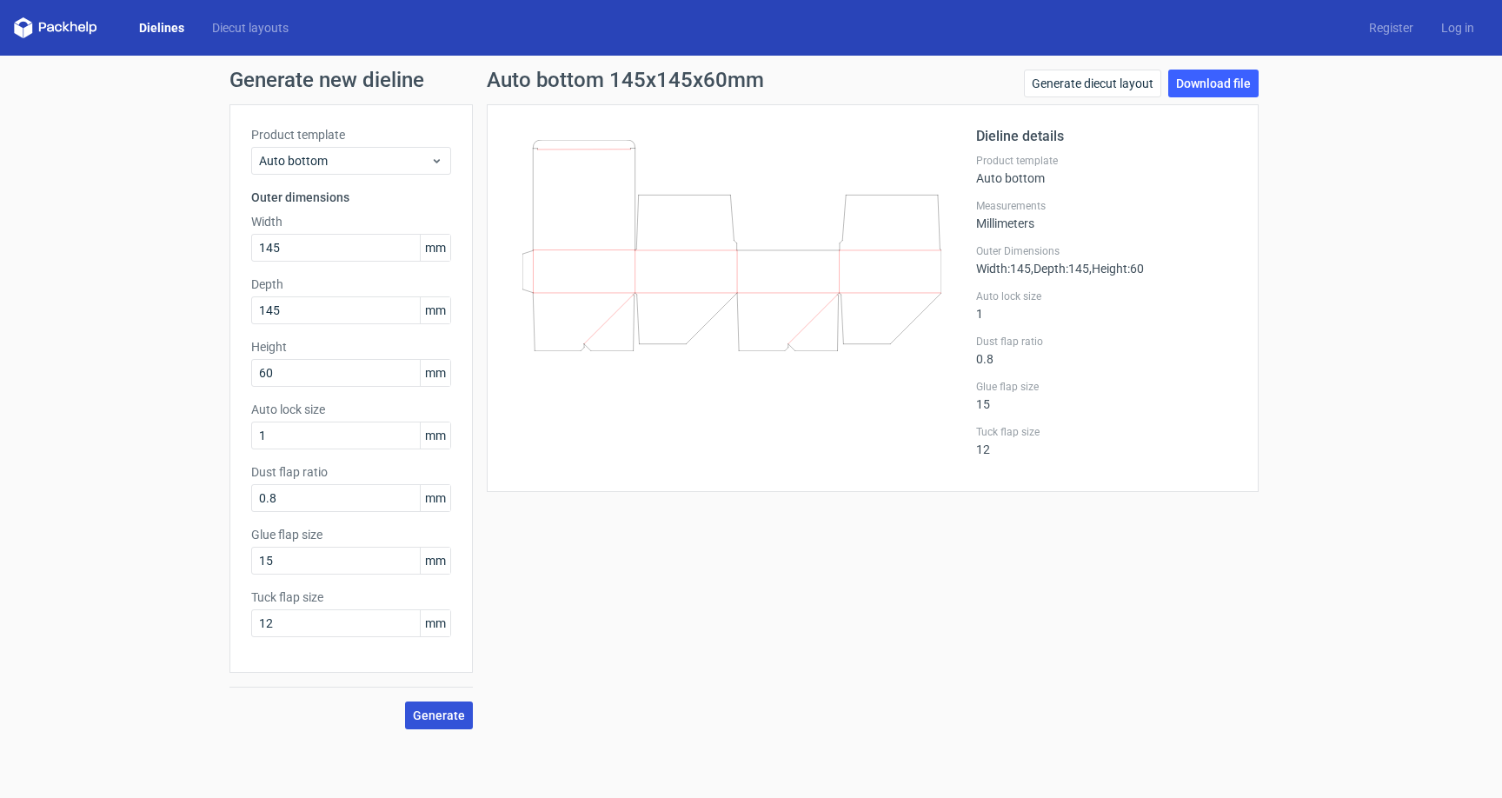
click at [456, 710] on span "Generate" at bounding box center [439, 715] width 52 height 12
click at [1229, 77] on link "Download file" at bounding box center [1214, 84] width 90 height 28
drag, startPoint x: 303, startPoint y: 260, endPoint x: 144, endPoint y: 229, distance: 161.3
click at [144, 229] on div "Generate new dieline Product template Auto bottom Outer dimensions Width 145 mm…" at bounding box center [751, 400] width 1502 height 688
click at [457, 714] on span "Generate" at bounding box center [439, 715] width 52 height 12
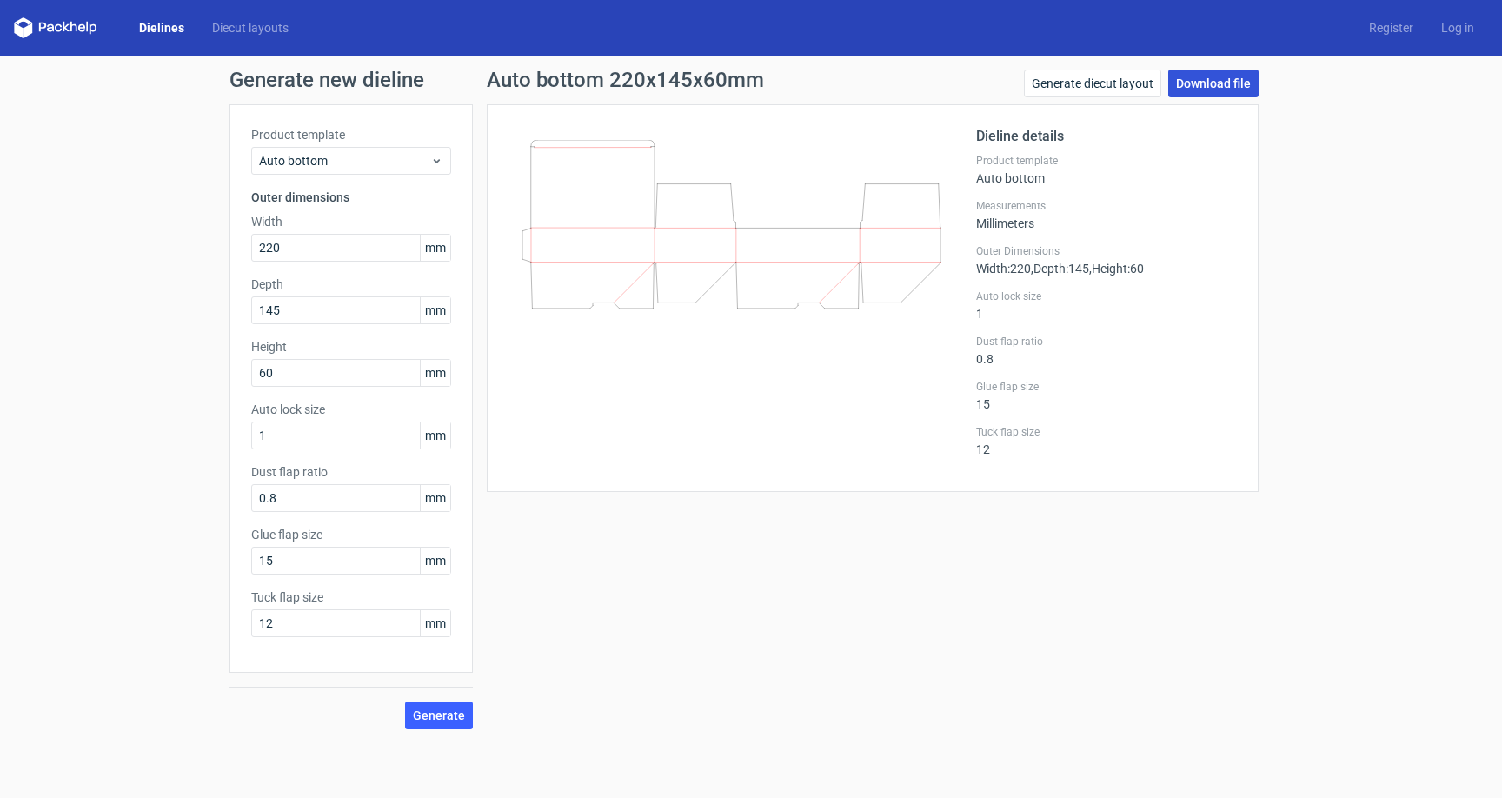
click at [1197, 90] on link "Download file" at bounding box center [1214, 84] width 90 height 28
drag, startPoint x: 284, startPoint y: 245, endPoint x: 192, endPoint y: 239, distance: 92.4
click at [192, 239] on div "Generate new dieline Product template Auto bottom Outer dimensions Width 220 mm…" at bounding box center [751, 400] width 1502 height 688
click at [449, 710] on span "Generate" at bounding box center [439, 715] width 52 height 12
click at [128, 467] on div "Generate new dieline Product template Auto bottom Outer dimensions Width 295 mm…" at bounding box center [751, 400] width 1502 height 688
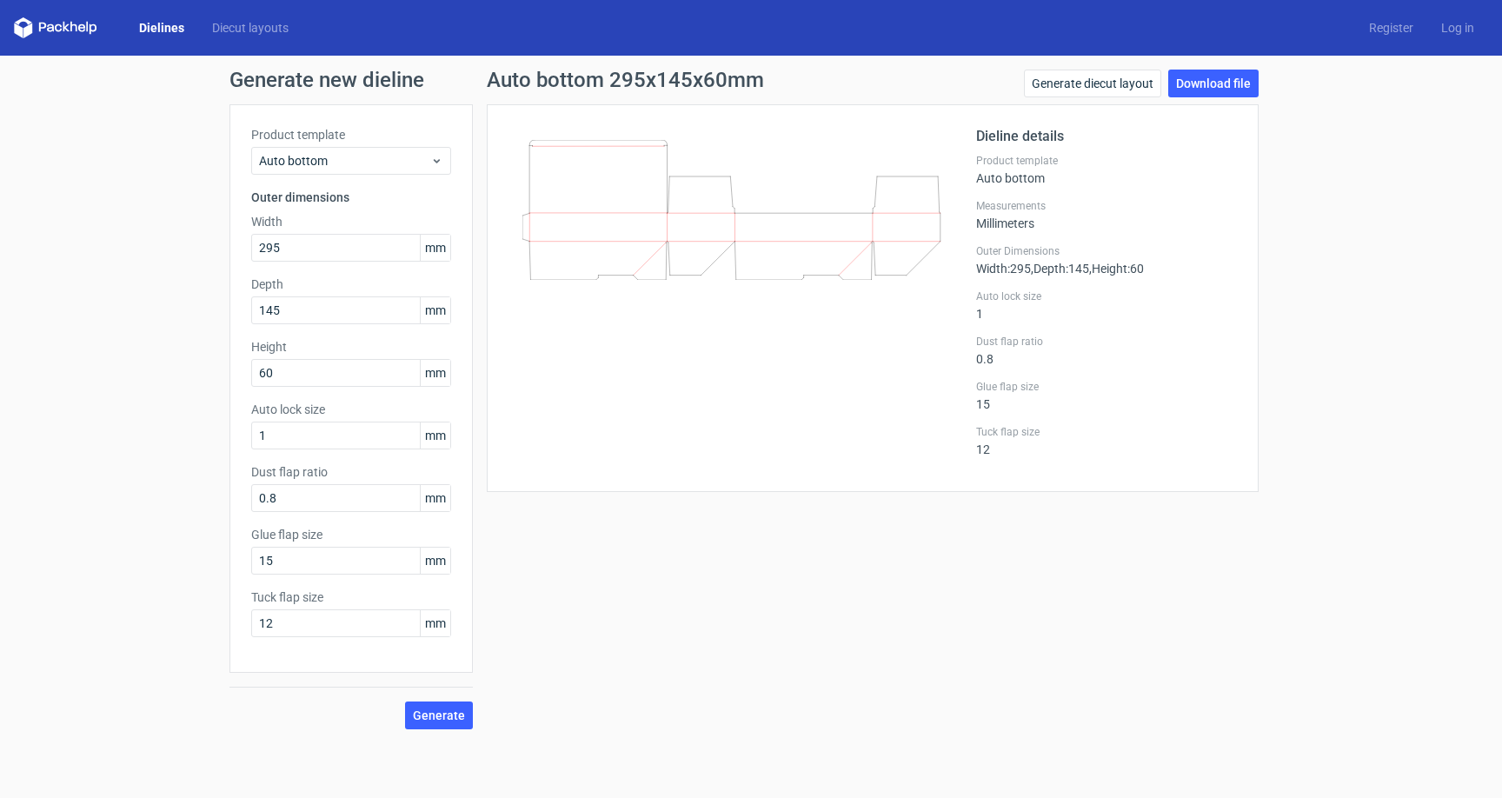
click at [138, 516] on div "Generate new dieline Product template Auto bottom Outer dimensions Width 295 mm…" at bounding box center [751, 400] width 1502 height 688
click at [1190, 83] on link "Download file" at bounding box center [1214, 84] width 90 height 28
drag, startPoint x: 267, startPoint y: 249, endPoint x: 216, endPoint y: 240, distance: 52.0
click at [216, 240] on div "Generate new dieline Product template Auto bottom Outer dimensions Width 295 mm…" at bounding box center [751, 400] width 1502 height 688
type input "145"
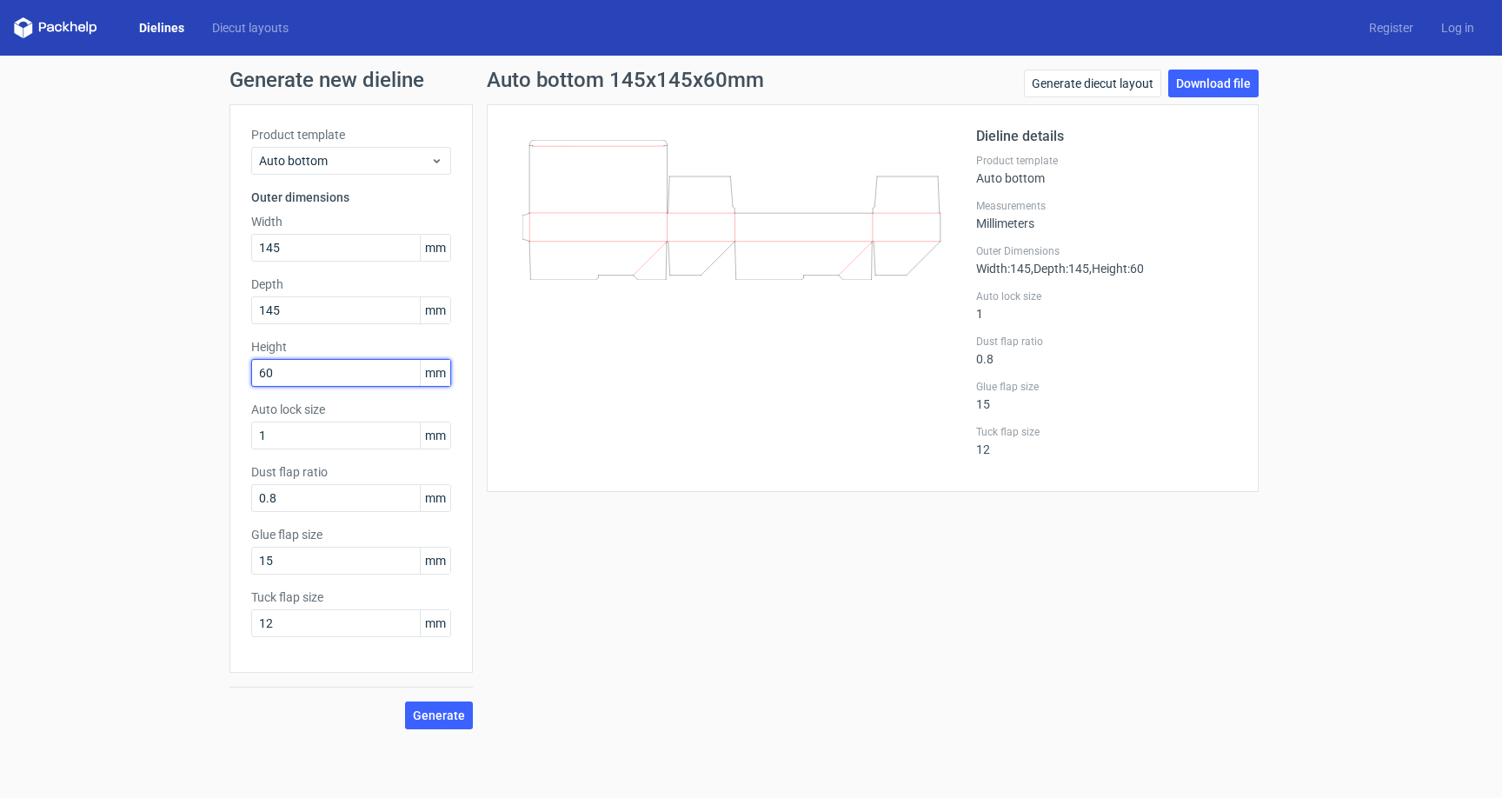
drag, startPoint x: 277, startPoint y: 378, endPoint x: 213, endPoint y: 368, distance: 65.2
click at [213, 368] on div "Generate new dieline Product template Auto bottom Outer dimensions Width 145 mm…" at bounding box center [751, 400] width 1502 height 688
type input "65"
click at [445, 713] on span "Generate" at bounding box center [439, 715] width 52 height 12
click at [472, 729] on div "Generate" at bounding box center [351, 701] width 243 height 57
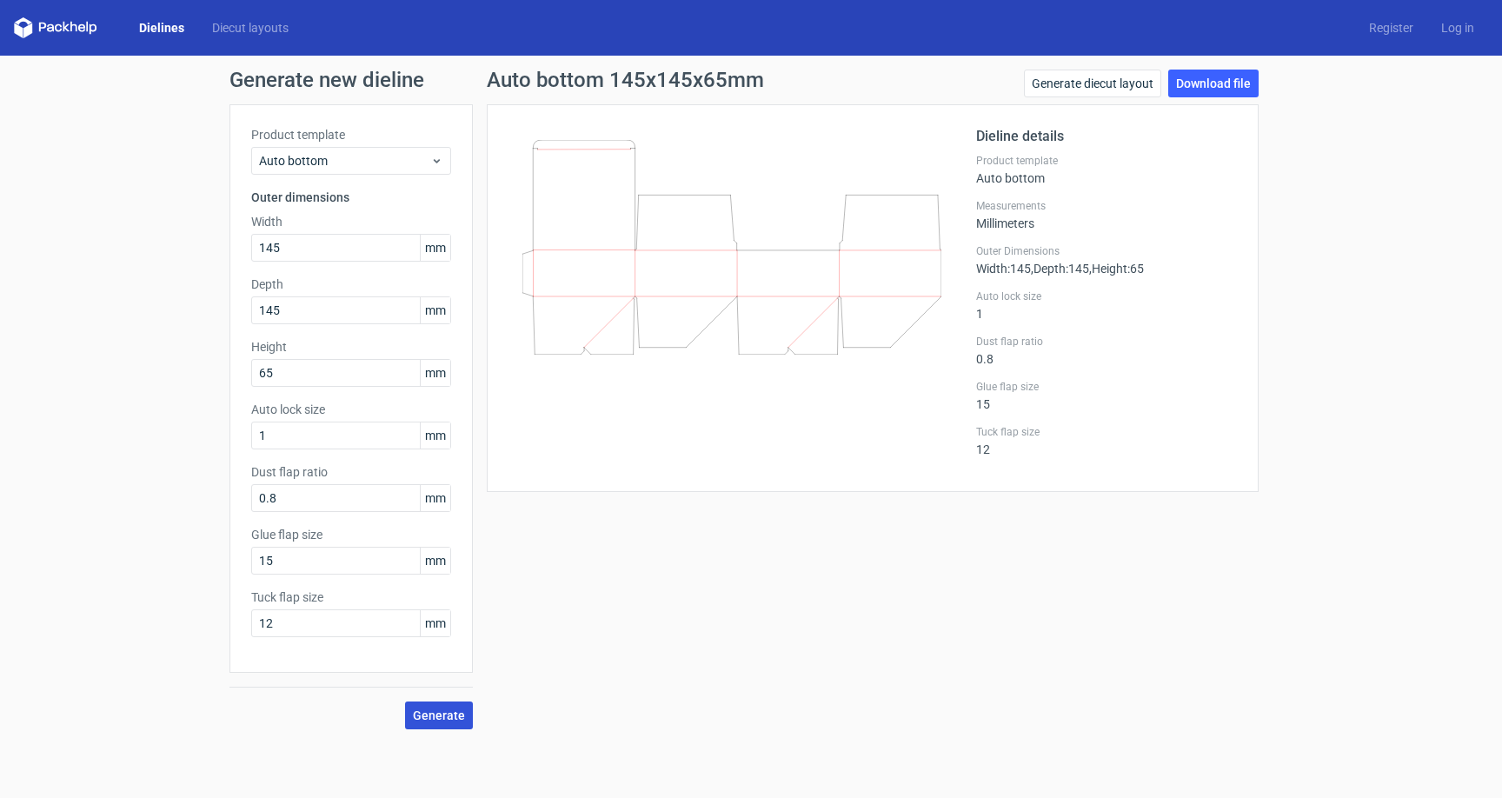
click at [450, 722] on button "Generate" at bounding box center [439, 716] width 68 height 28
click at [1233, 83] on link "Download file" at bounding box center [1214, 84] width 90 height 28
